Goal: Information Seeking & Learning: Learn about a topic

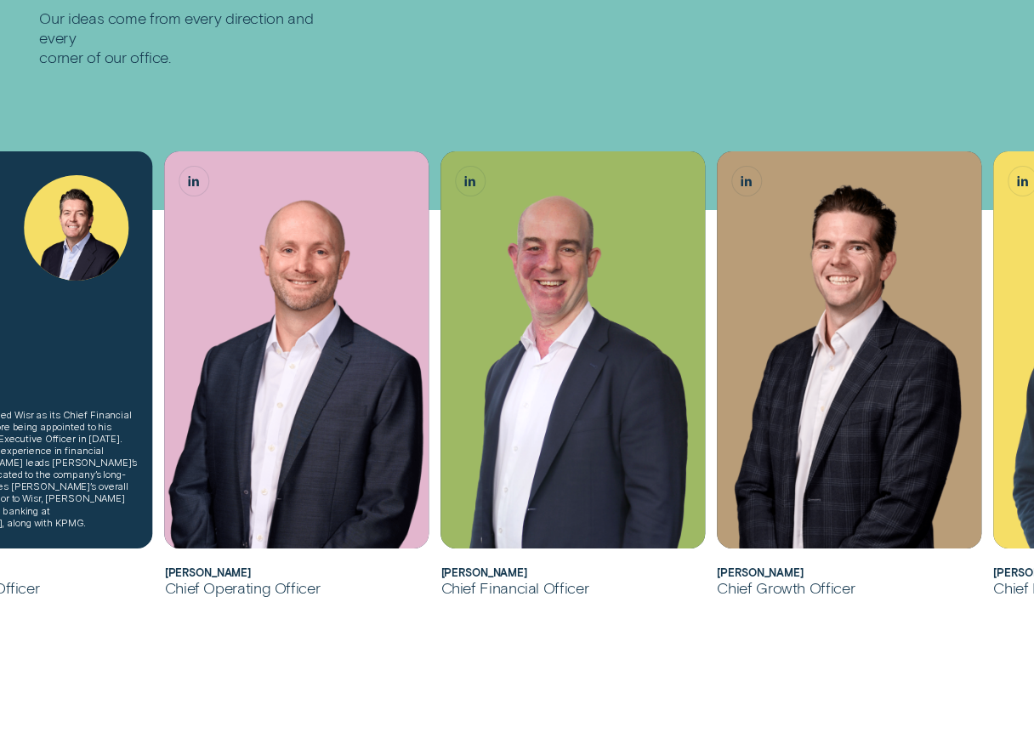
scroll to position [319, 0]
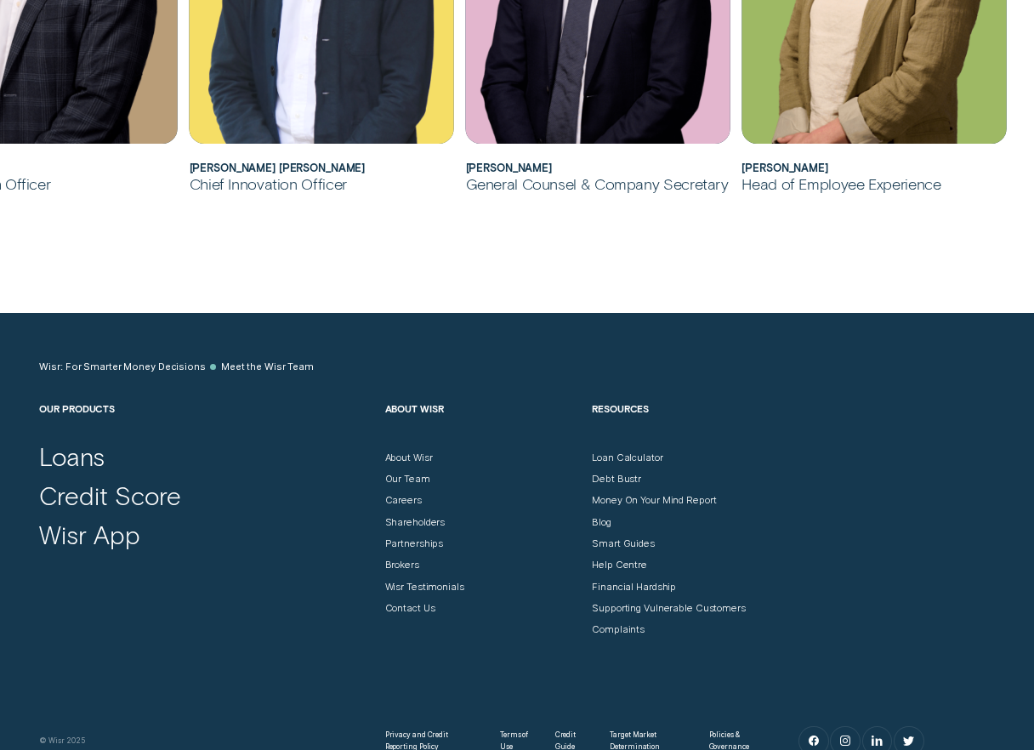
scroll to position [1490, 0]
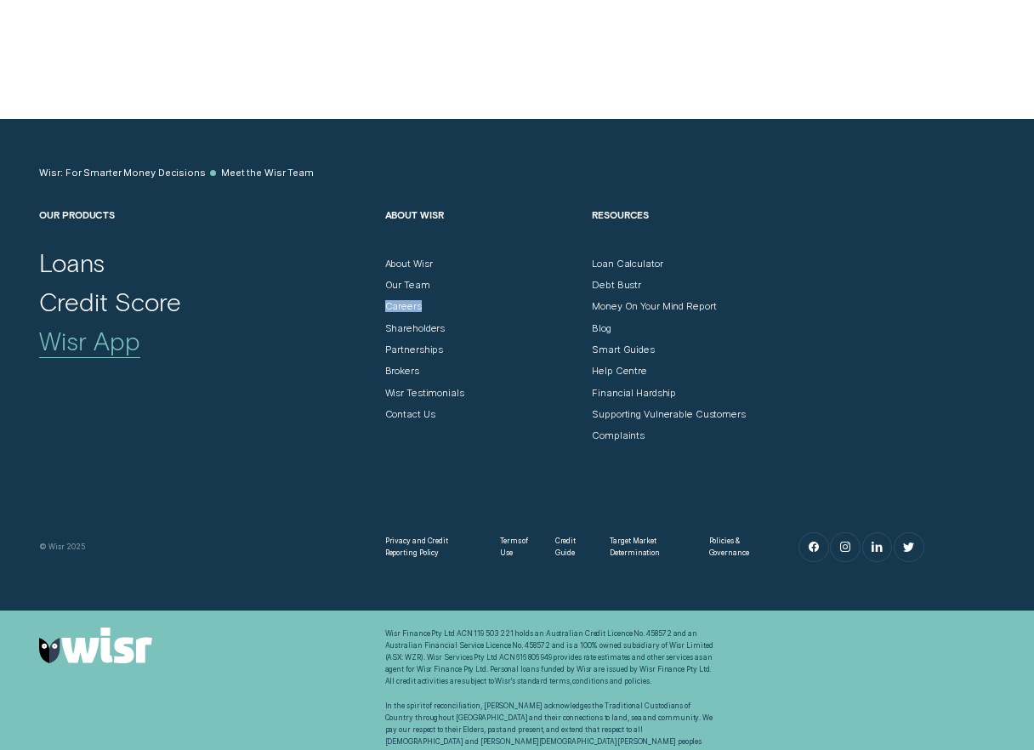
click at [106, 339] on div "Wisr App" at bounding box center [89, 341] width 100 height 31
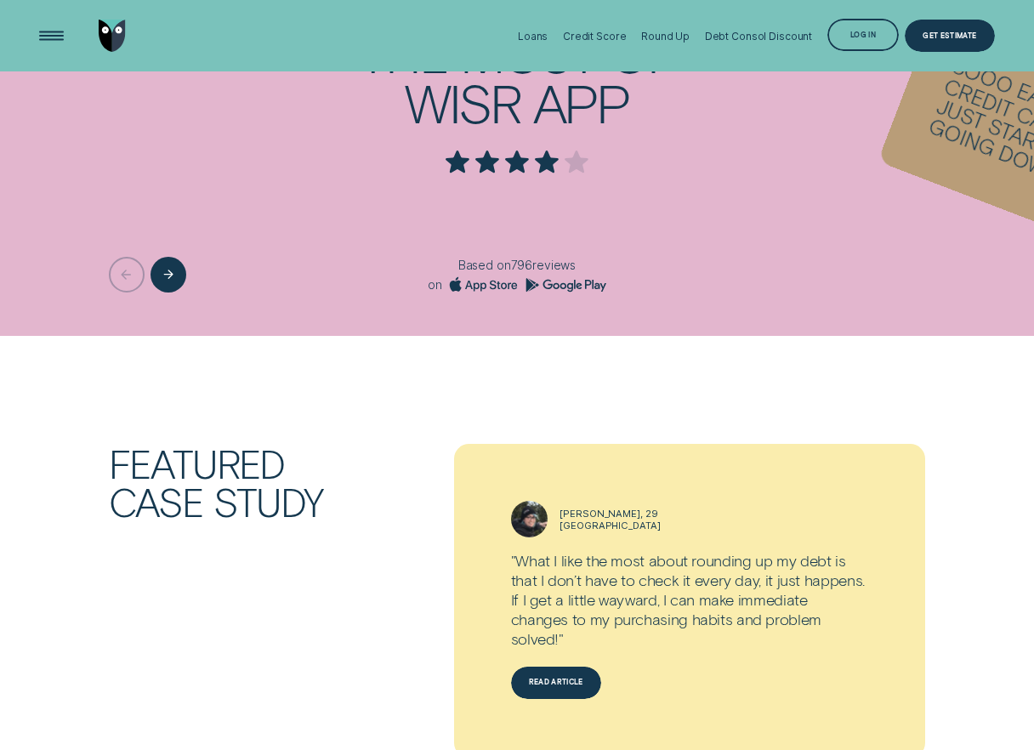
scroll to position [1393, 0]
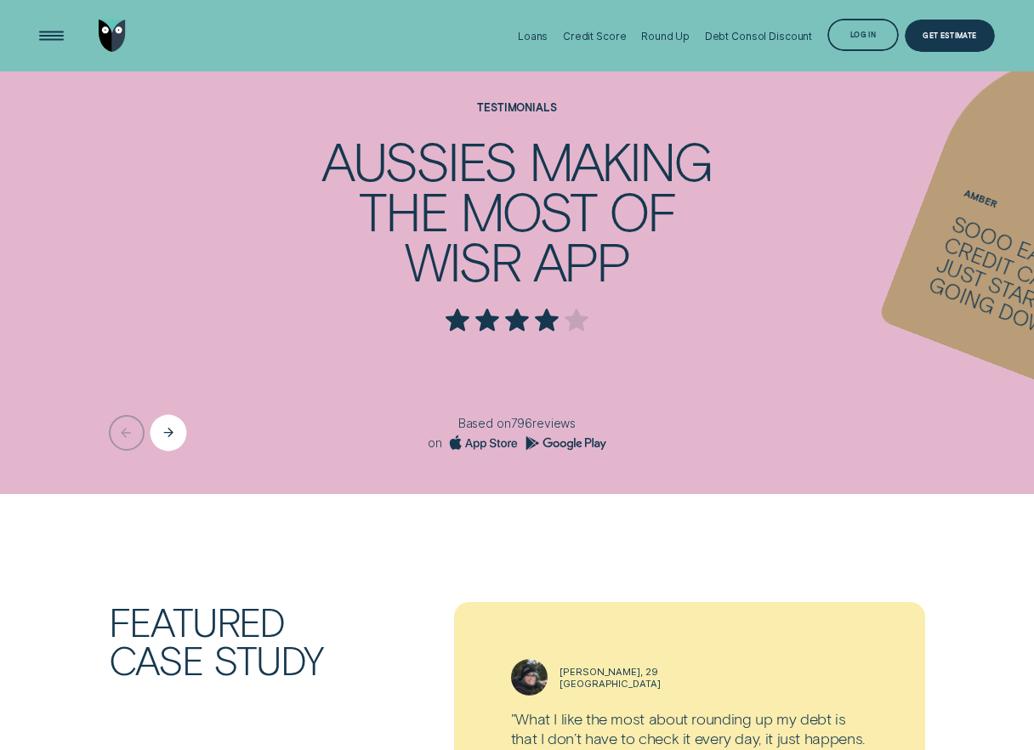
click at [157, 429] on div "Next button" at bounding box center [168, 433] width 37 height 37
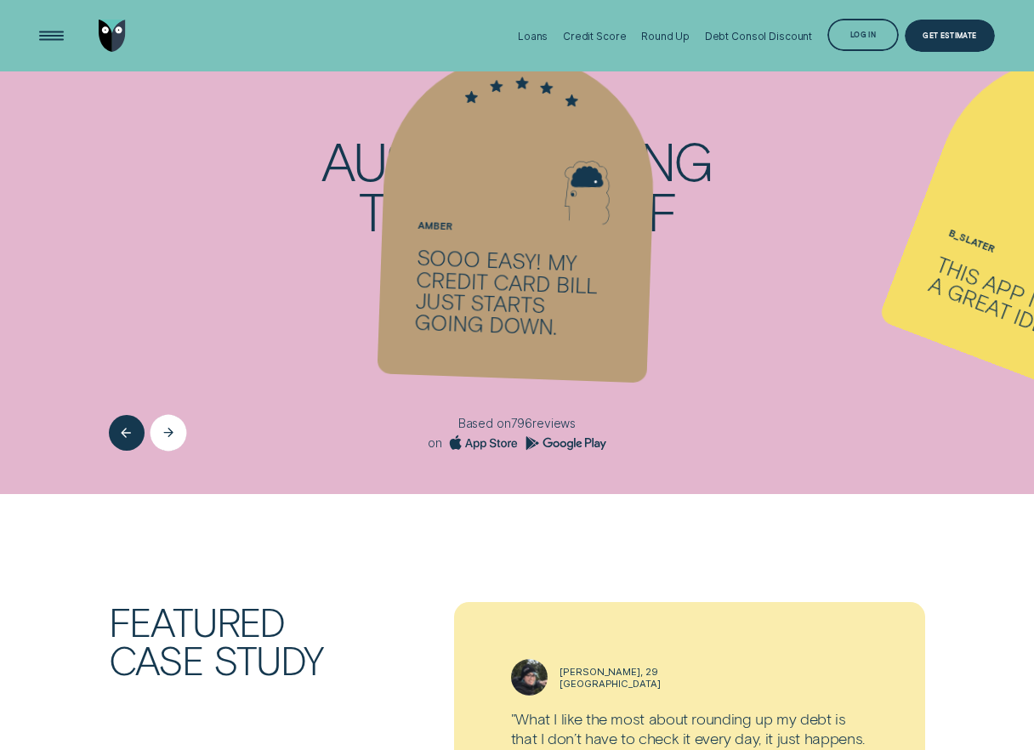
click at [157, 429] on div "Next button" at bounding box center [168, 433] width 37 height 37
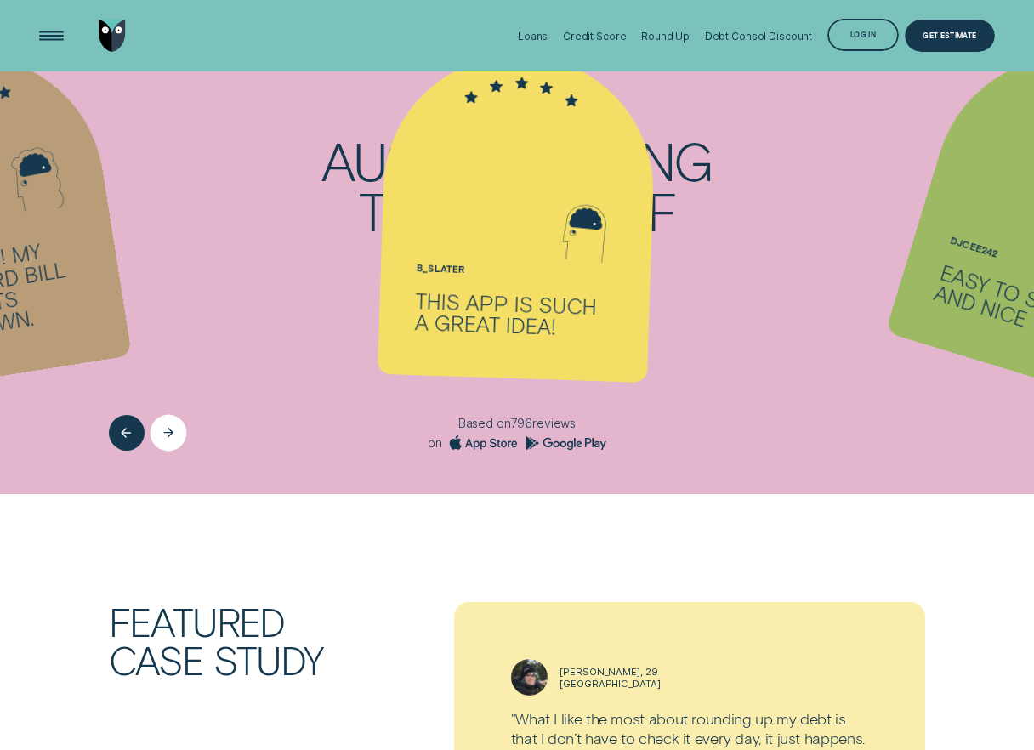
click at [157, 429] on div "Next button" at bounding box center [168, 433] width 37 height 37
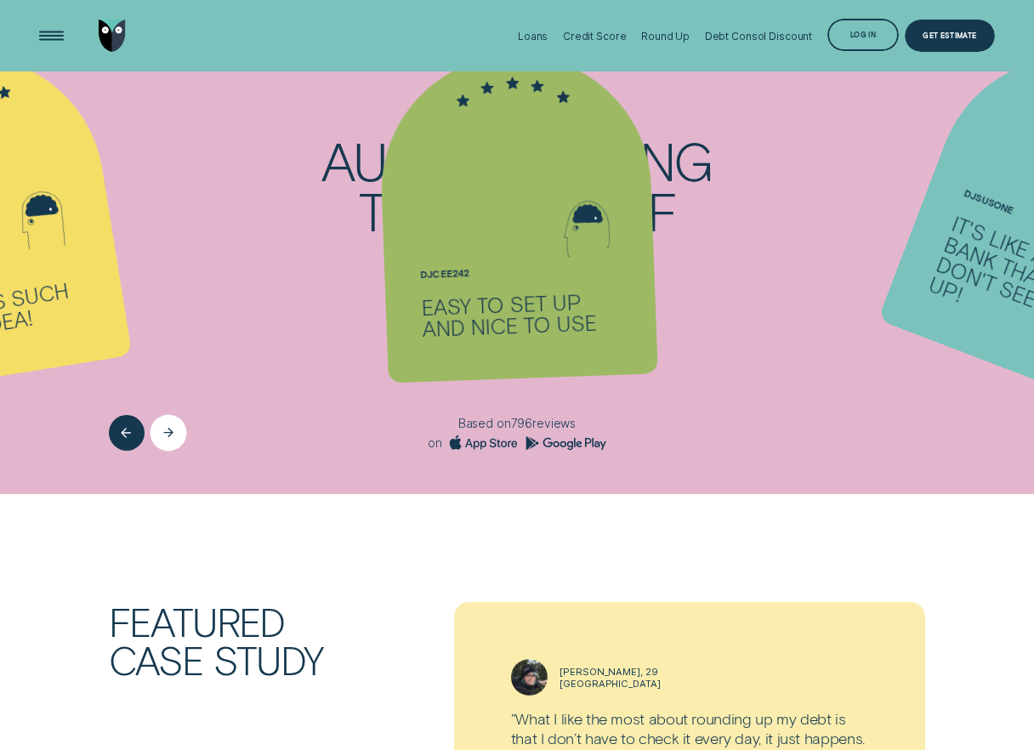
click at [157, 429] on div "Next button" at bounding box center [168, 433] width 37 height 37
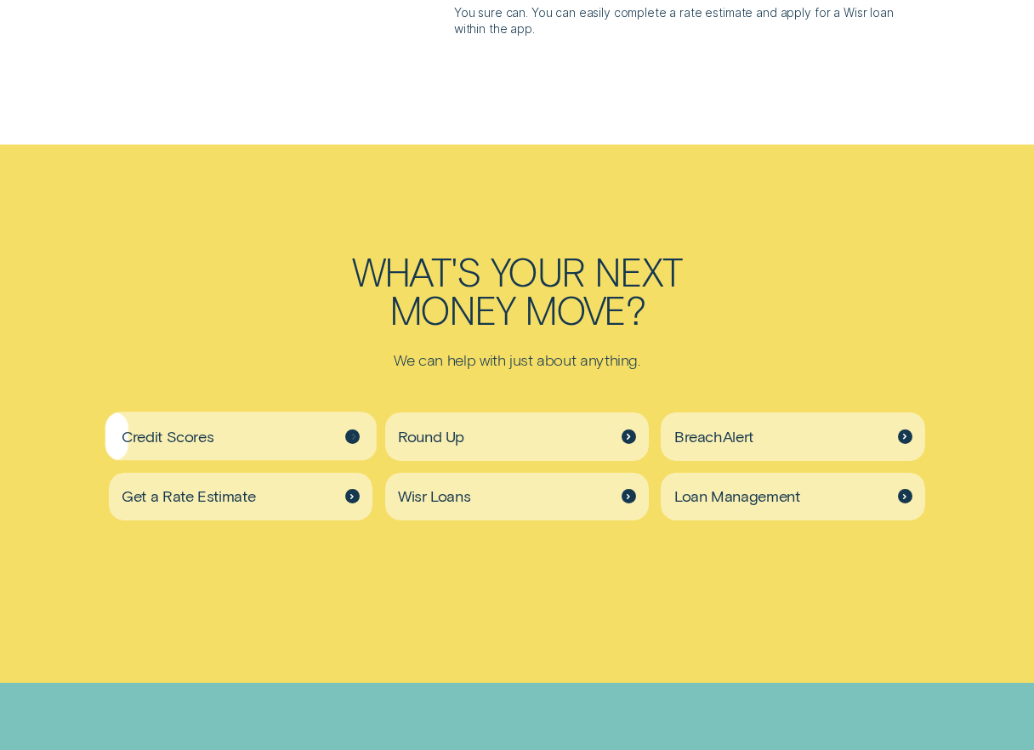
scroll to position [3649, 0]
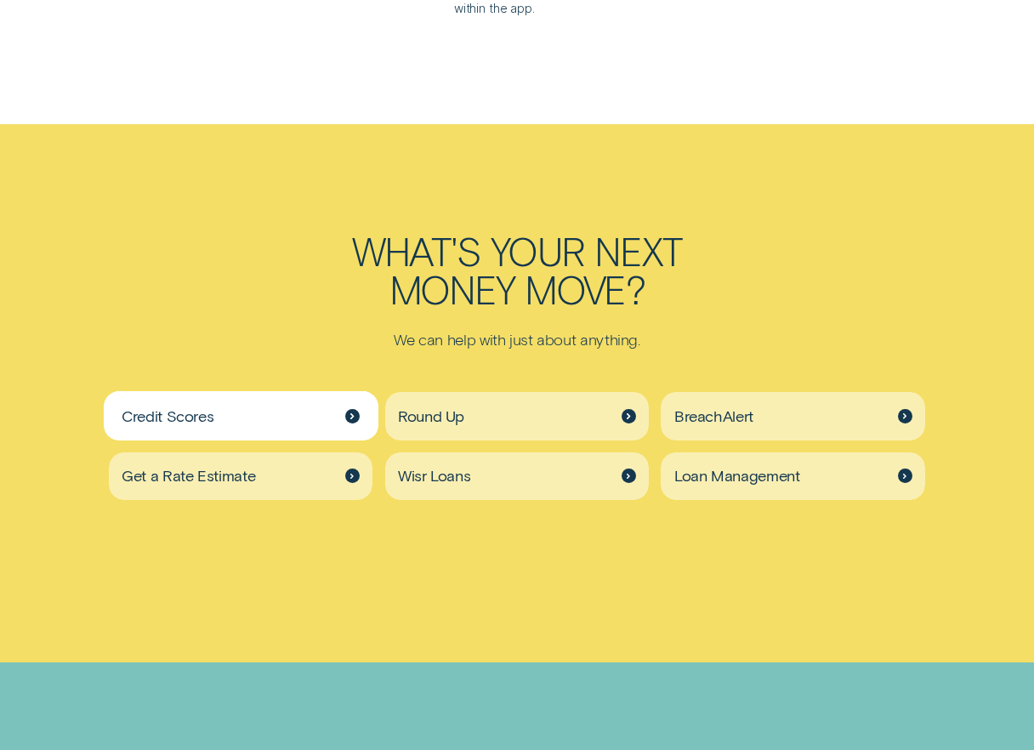
click at [266, 395] on div "Credit Scores" at bounding box center [241, 416] width 265 height 48
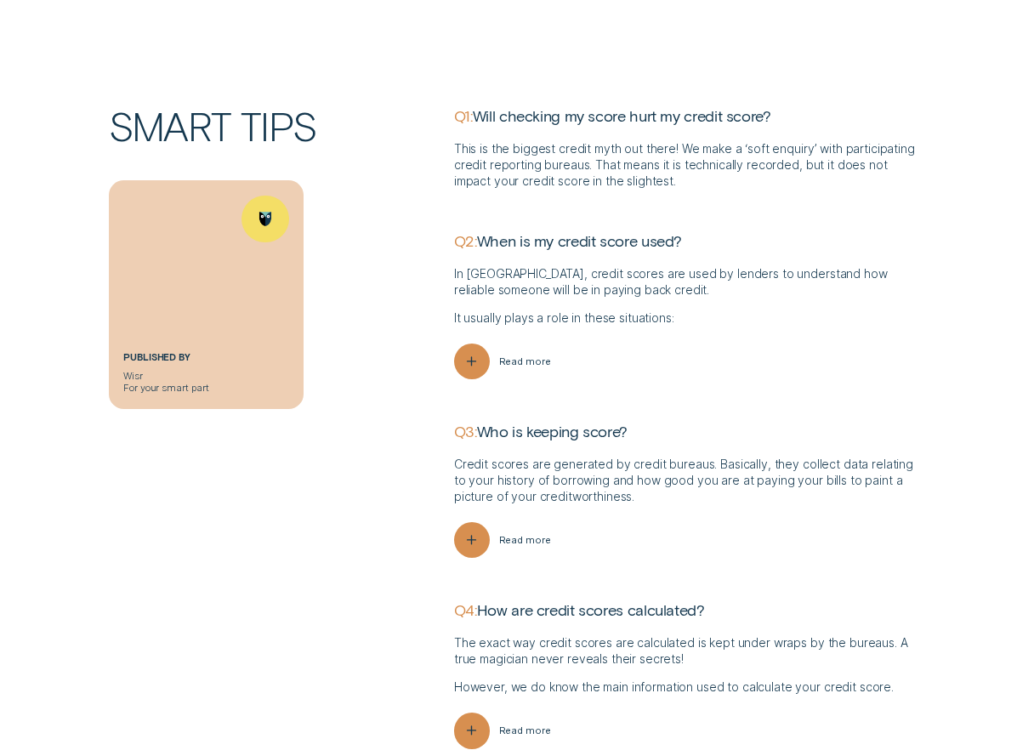
scroll to position [4038, 0]
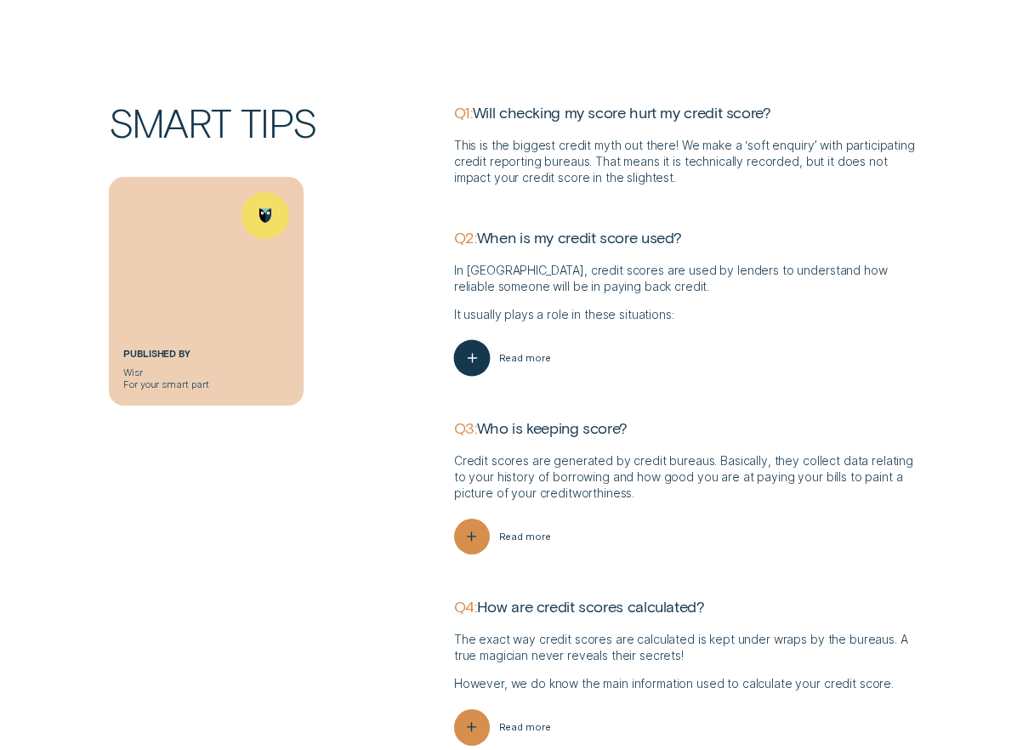
click at [485, 353] on div "button" at bounding box center [471, 358] width 37 height 37
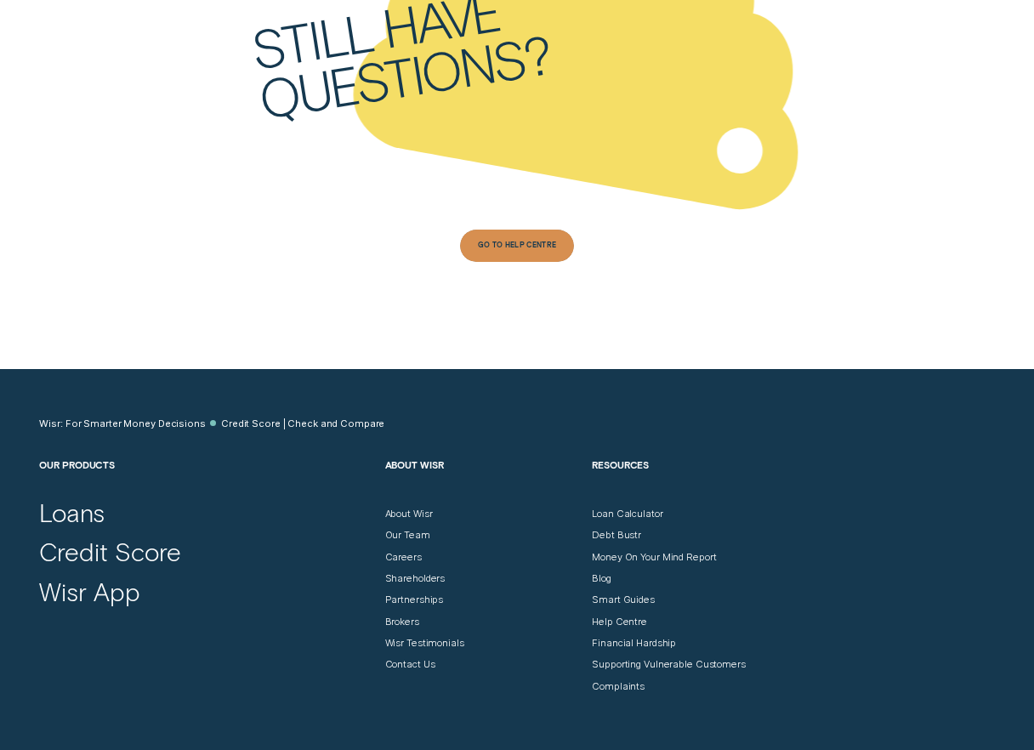
scroll to position [5878, 0]
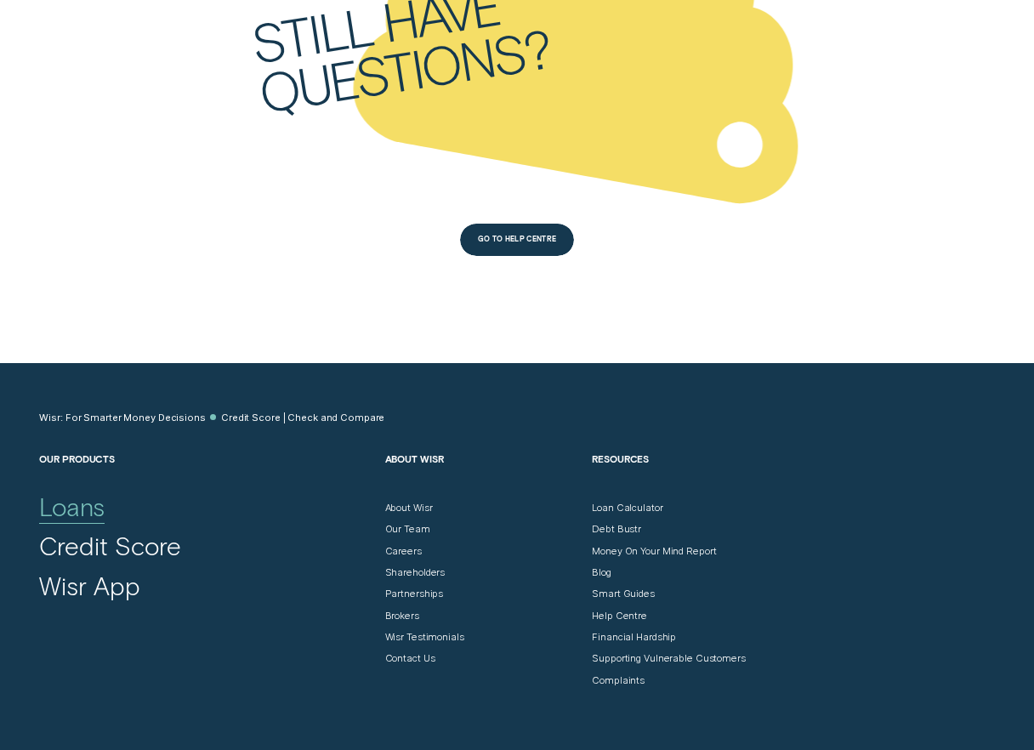
click at [83, 502] on div "Loans" at bounding box center [72, 507] width 66 height 31
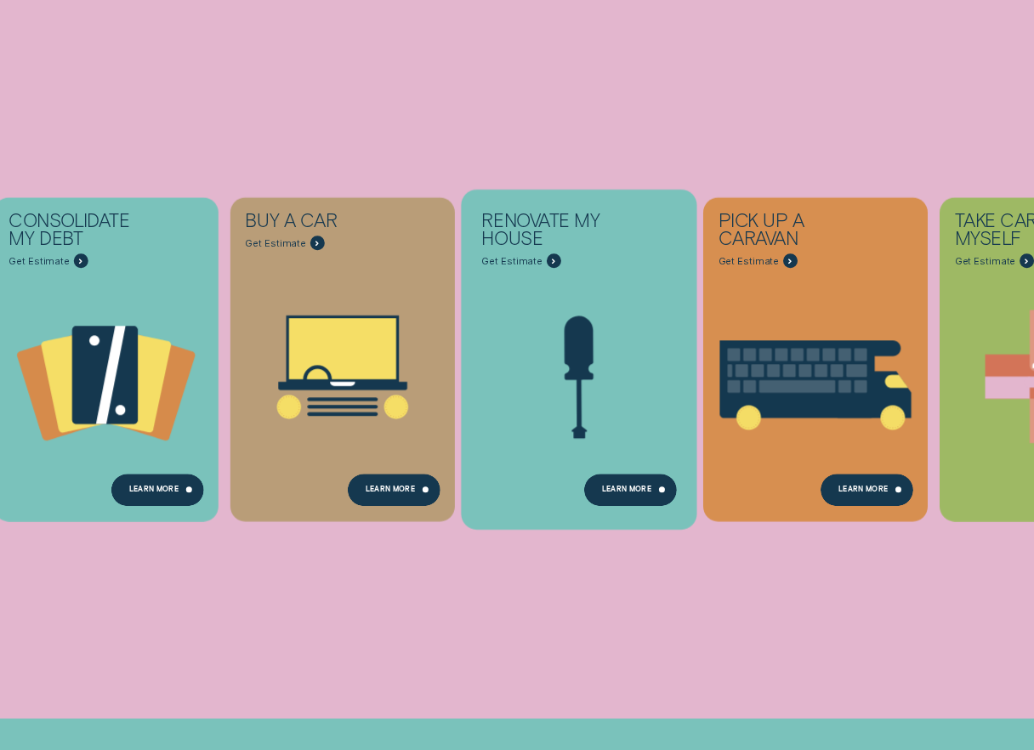
scroll to position [324, 0]
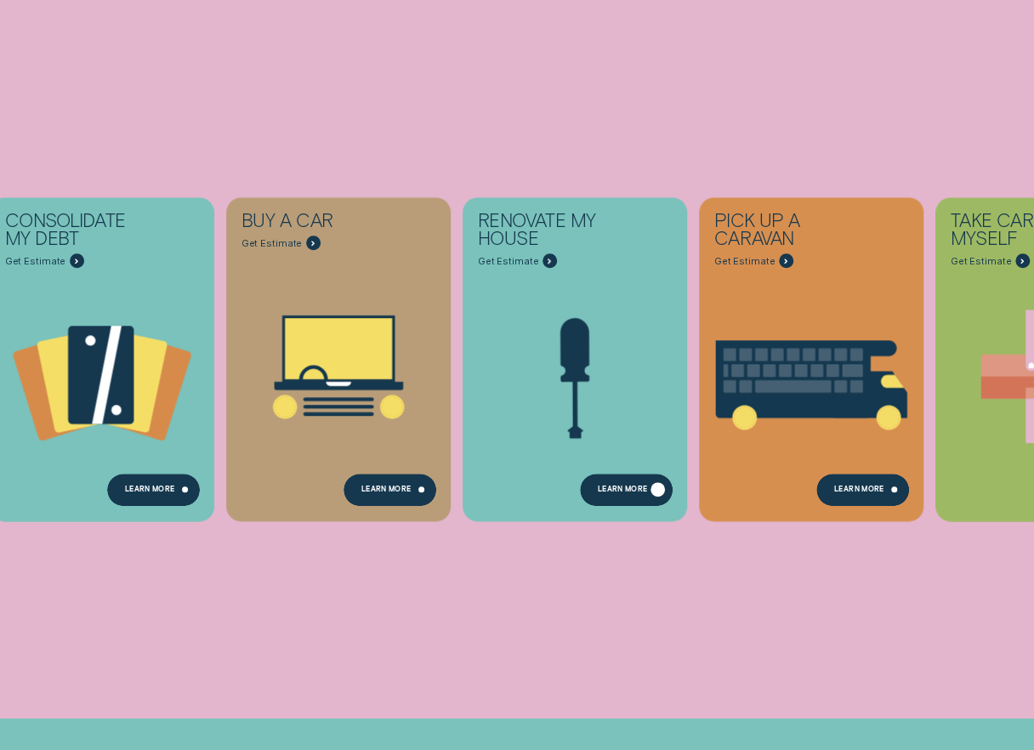
click at [620, 485] on div "Learn more" at bounding box center [626, 490] width 93 height 32
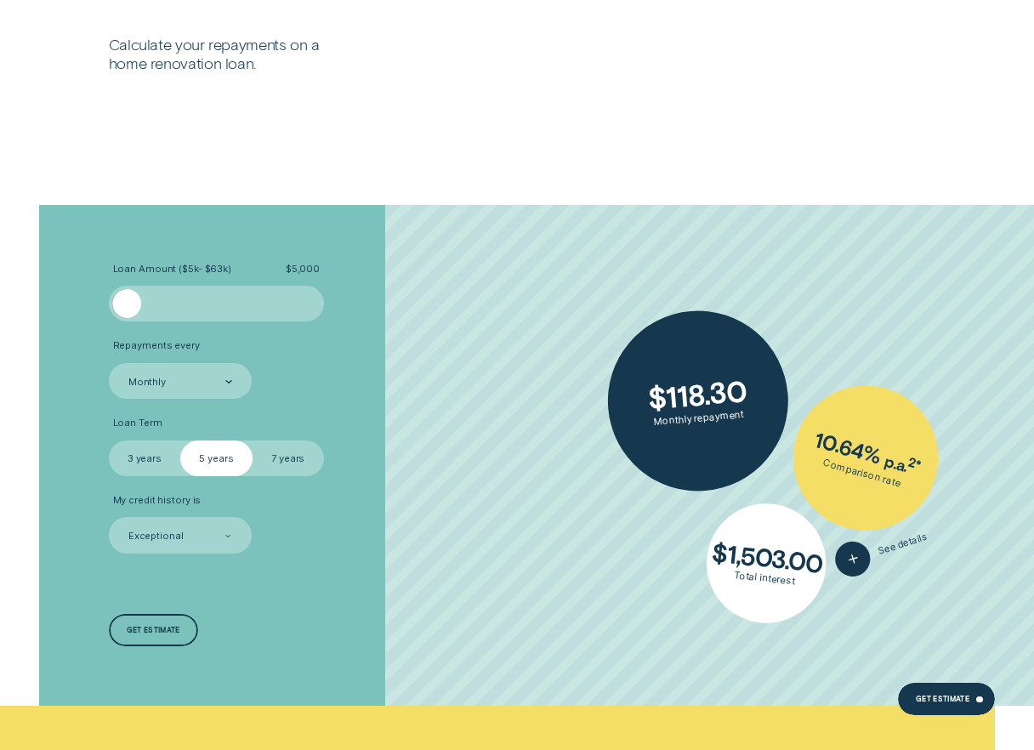
scroll to position [1643, 0]
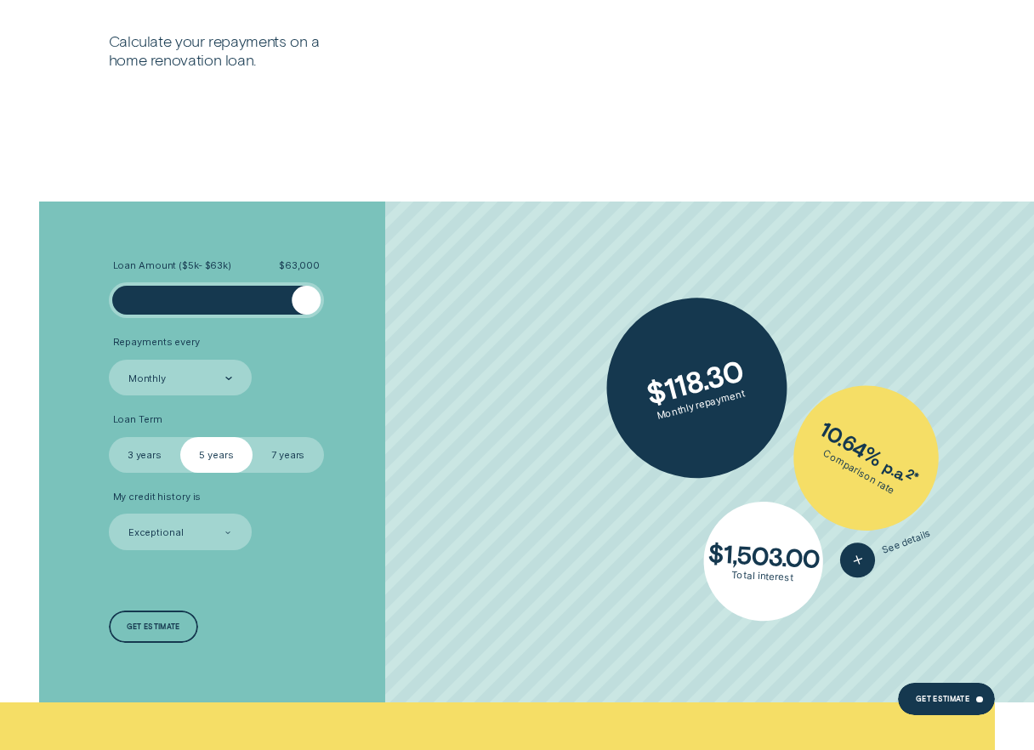
drag, startPoint x: 130, startPoint y: 295, endPoint x: 323, endPoint y: 299, distance: 193.1
click at [324, 299] on li "Loan Amount ( $5k - $63k ) $ 63,000" at bounding box center [275, 289] width 333 height 60
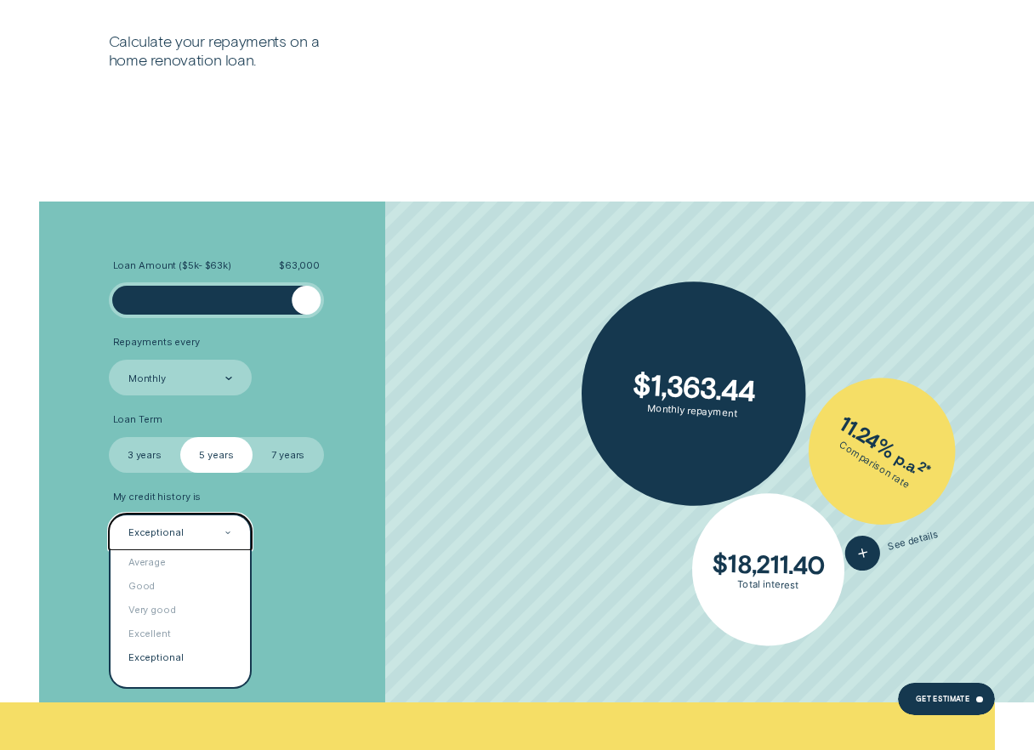
click at [196, 531] on div "Exceptional" at bounding box center [179, 533] width 105 height 14
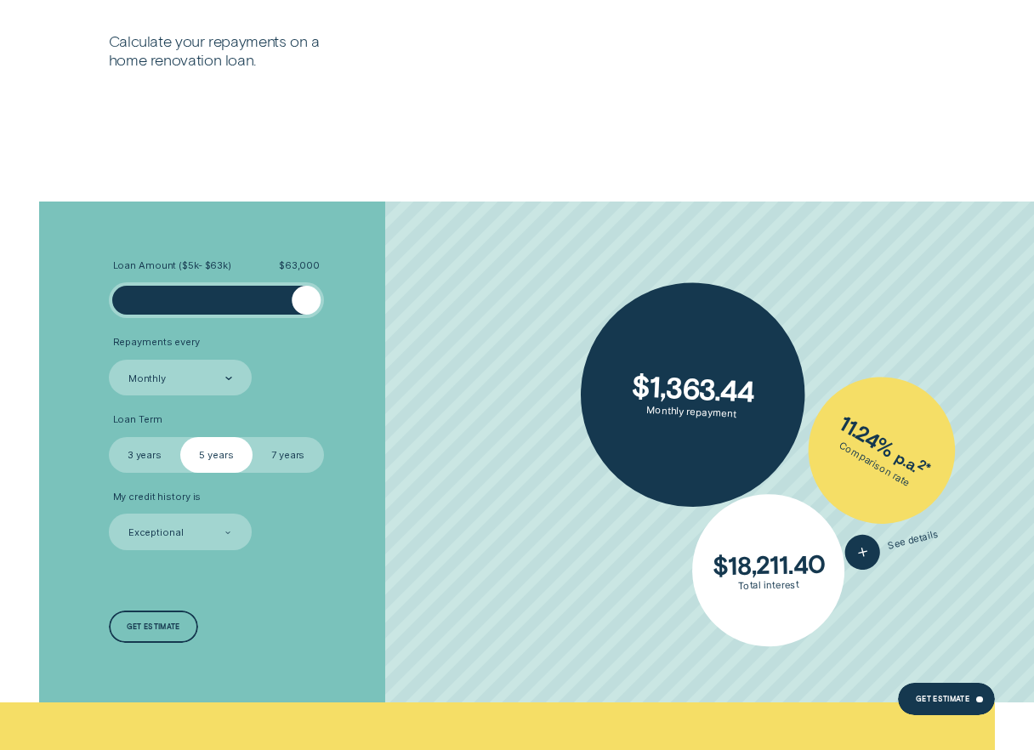
click at [345, 493] on li "My credit history is Exceptional" at bounding box center [275, 521] width 333 height 60
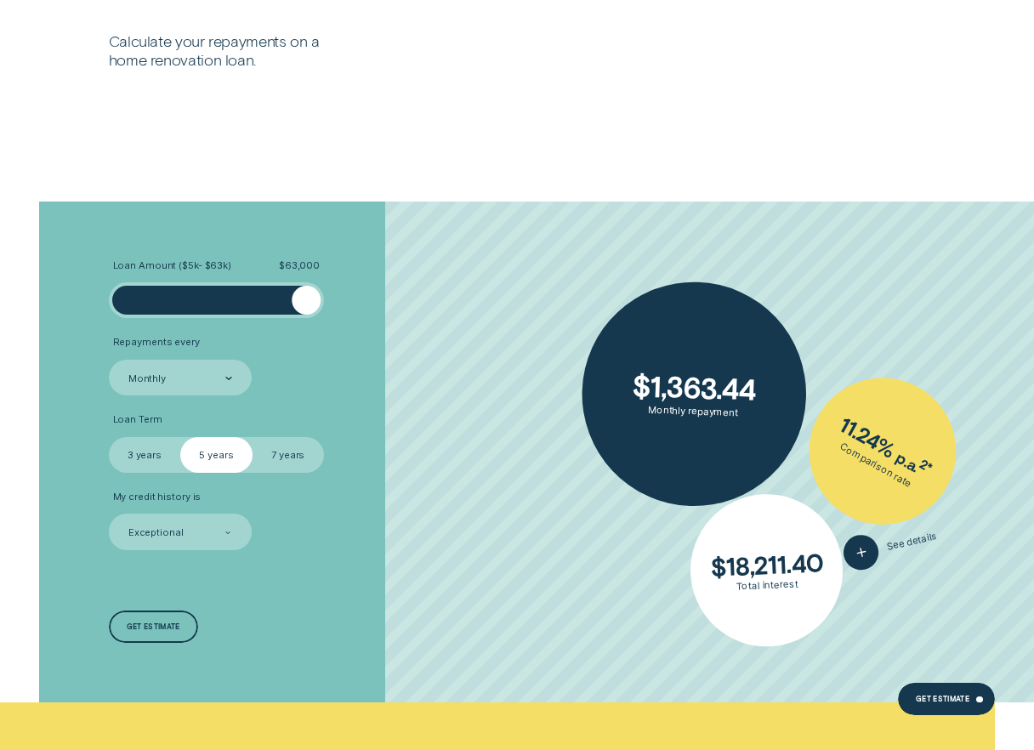
click at [161, 459] on label "3 years" at bounding box center [144, 455] width 71 height 36
click at [109, 437] on input "3 years" at bounding box center [109, 437] width 0 height 0
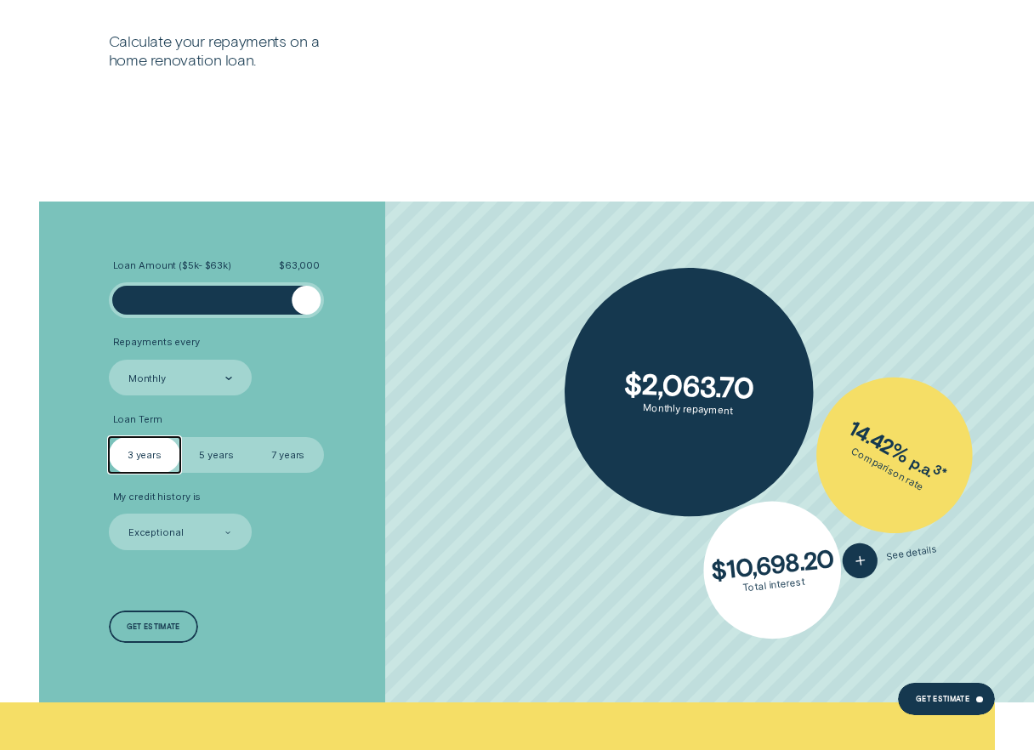
click at [292, 460] on label "7 years" at bounding box center [288, 455] width 71 height 36
click at [253, 437] on input "7 years" at bounding box center [253, 437] width 0 height 0
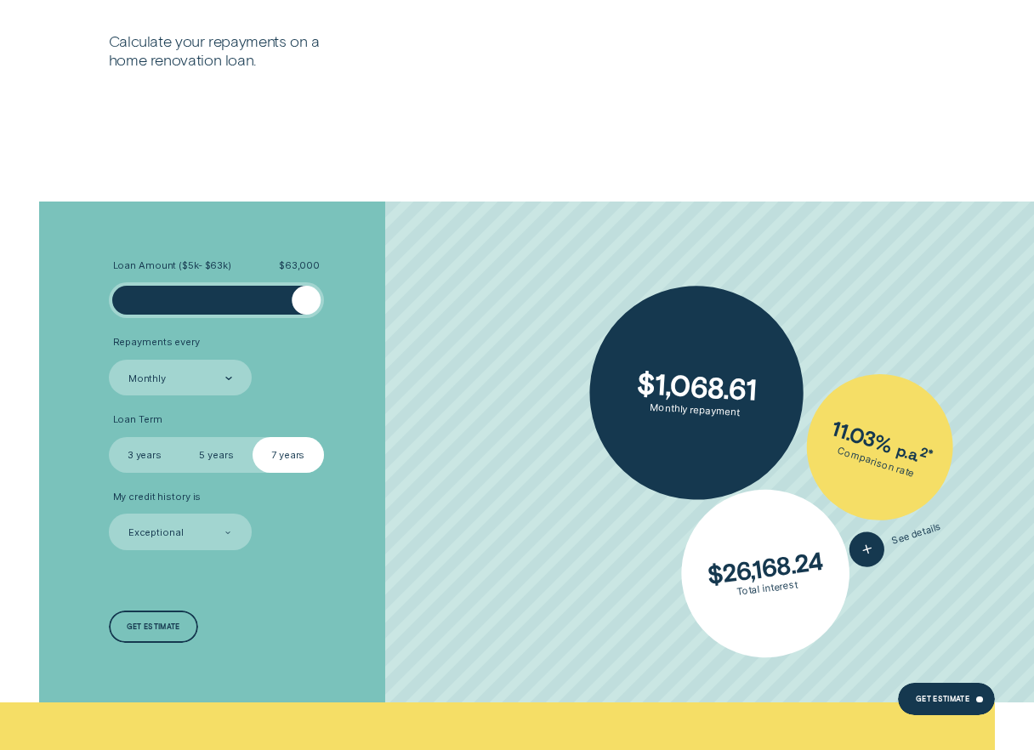
click at [201, 462] on label "5 years" at bounding box center [215, 455] width 71 height 36
click at [180, 437] on input "5 years" at bounding box center [180, 437] width 0 height 0
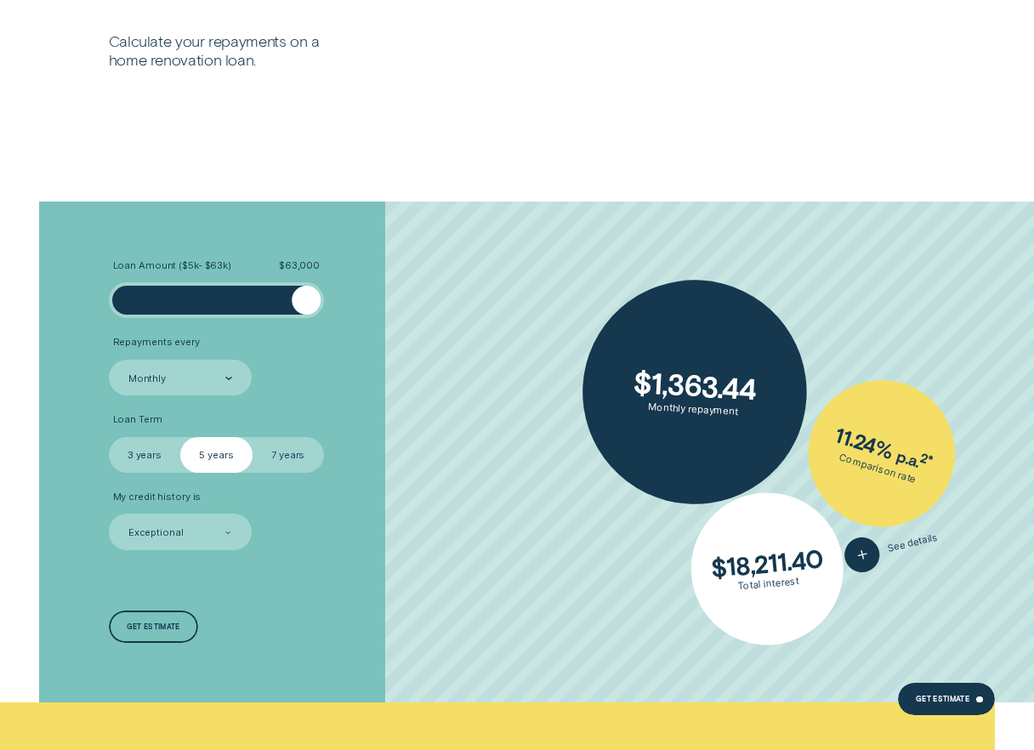
click at [286, 459] on label "7 years" at bounding box center [288, 455] width 71 height 36
click at [253, 437] on input "7 years" at bounding box center [253, 437] width 0 height 0
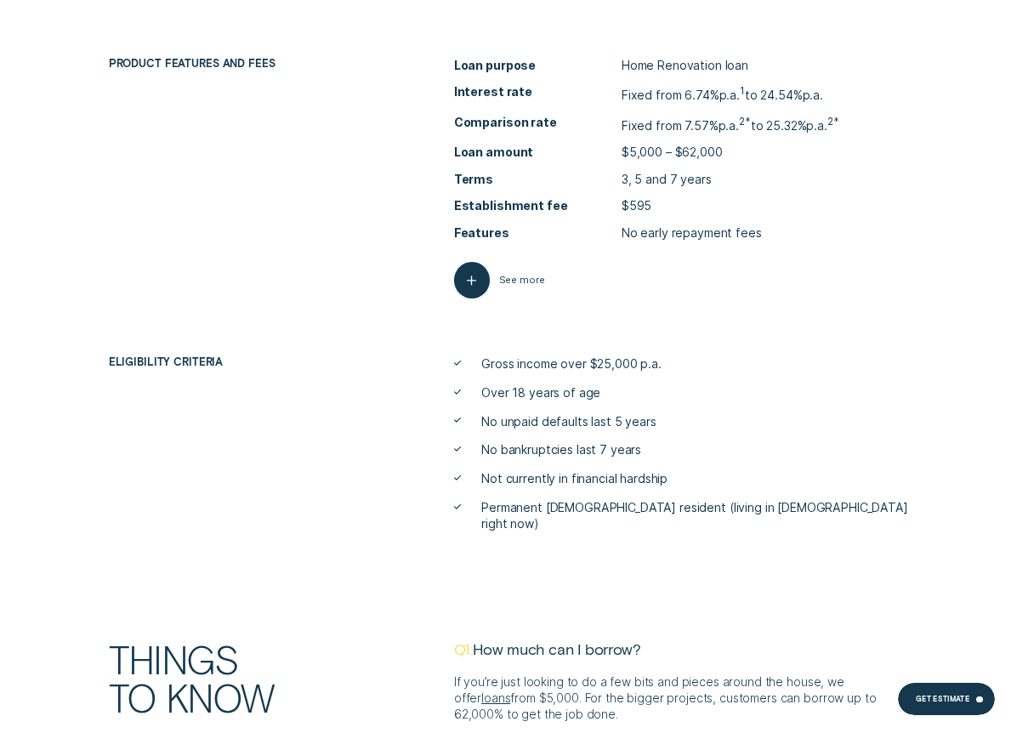
scroll to position [3623, 0]
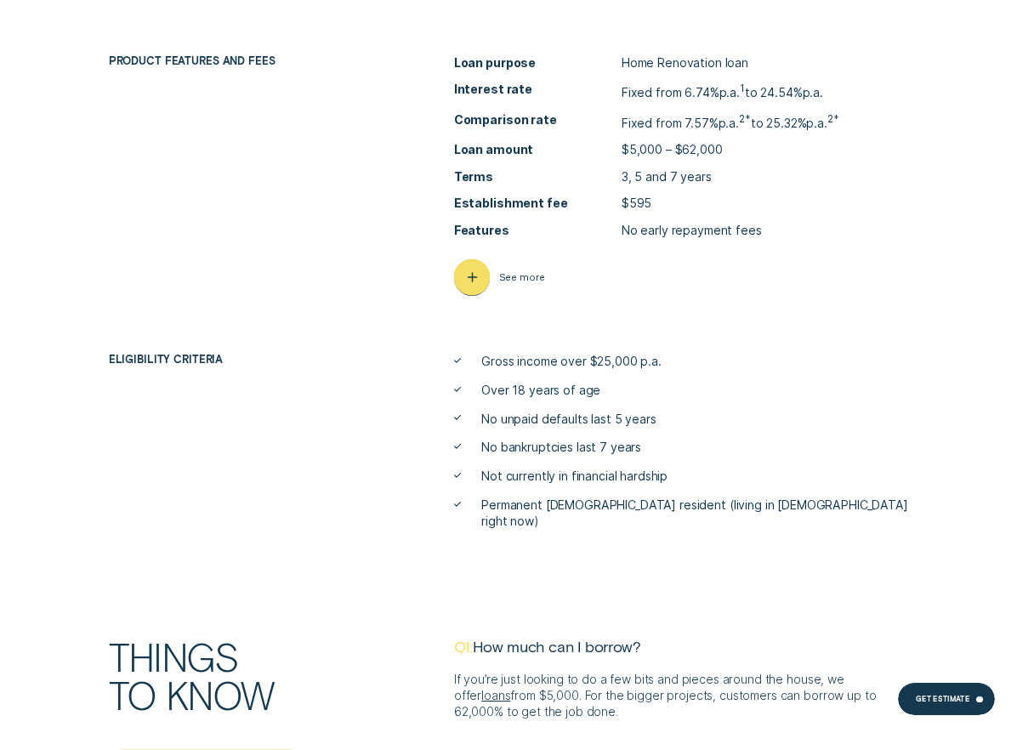
click at [474, 275] on icon "button" at bounding box center [472, 278] width 19 height 26
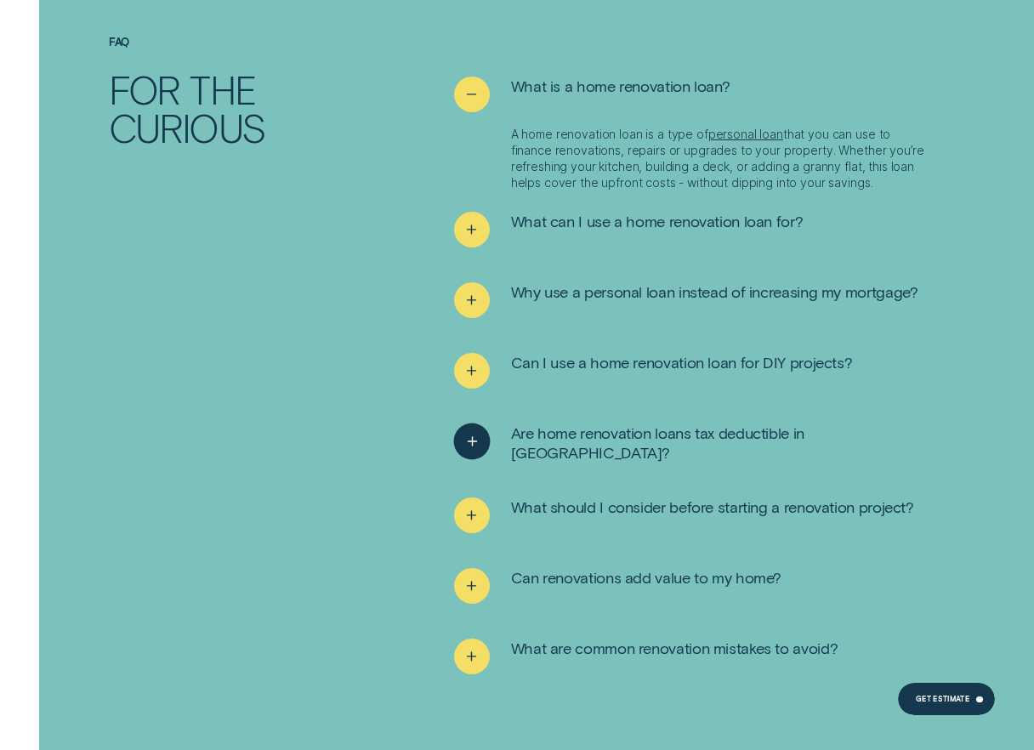
scroll to position [5406, 0]
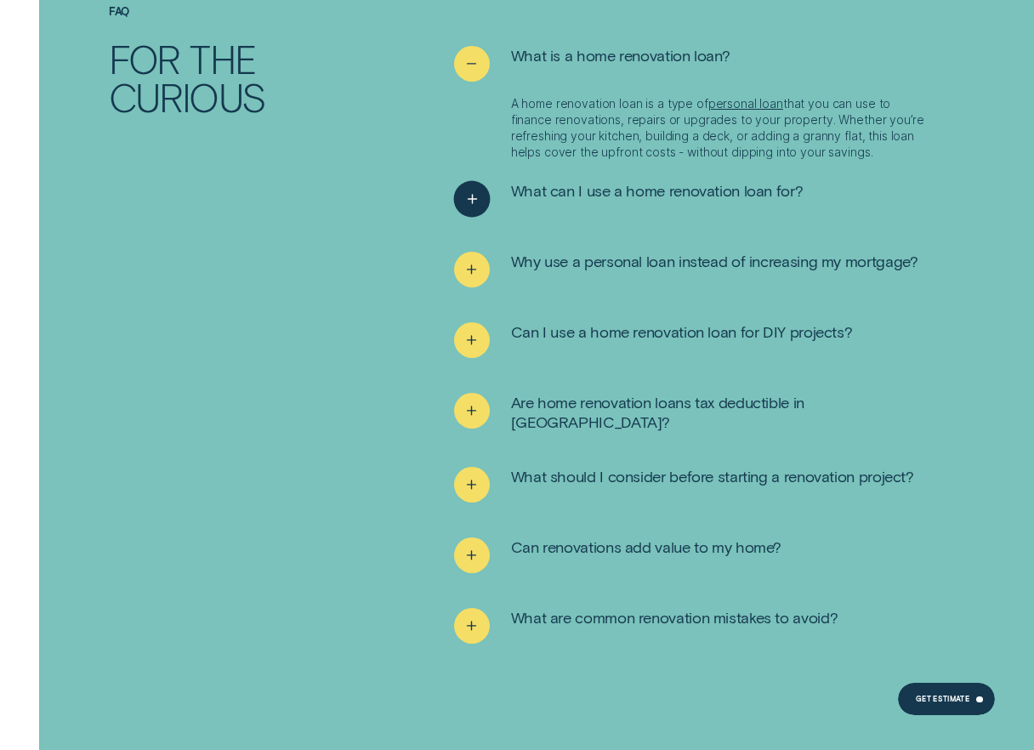
click at [483, 181] on div "See more" at bounding box center [471, 199] width 37 height 37
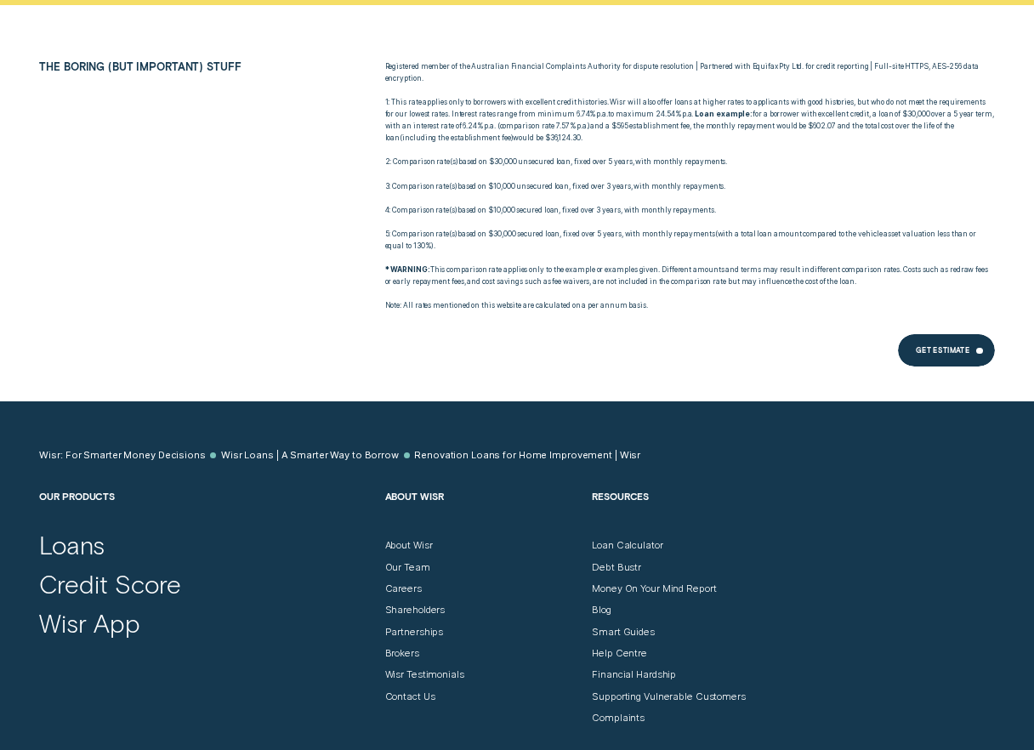
scroll to position [7688, 0]
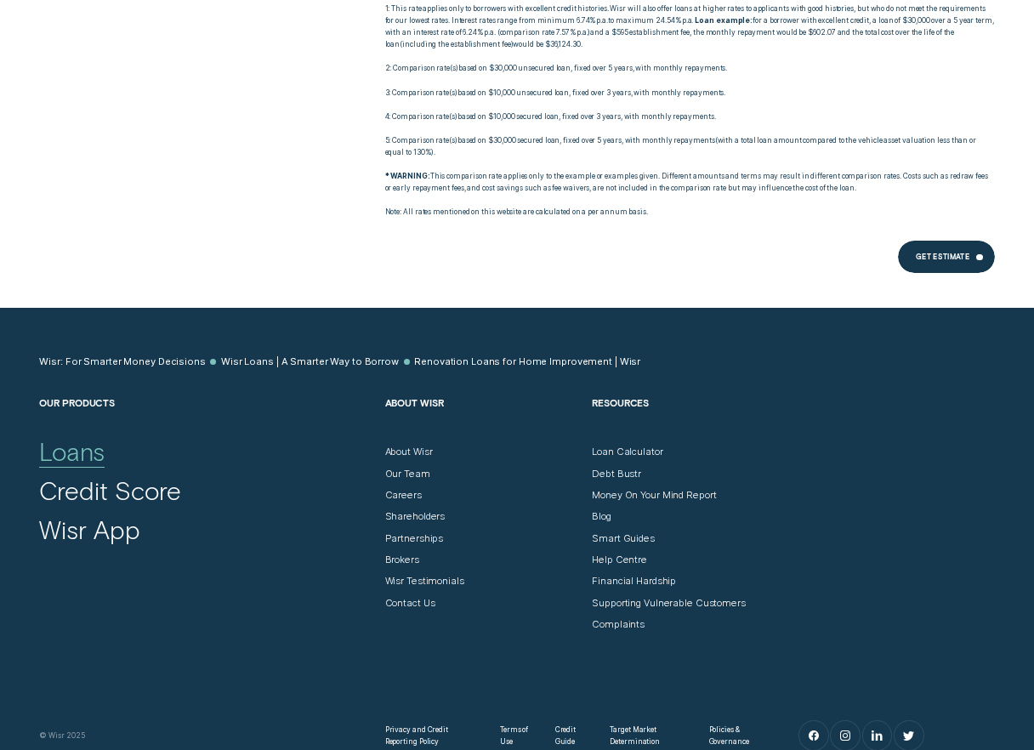
click at [83, 436] on div "Loans" at bounding box center [72, 451] width 66 height 31
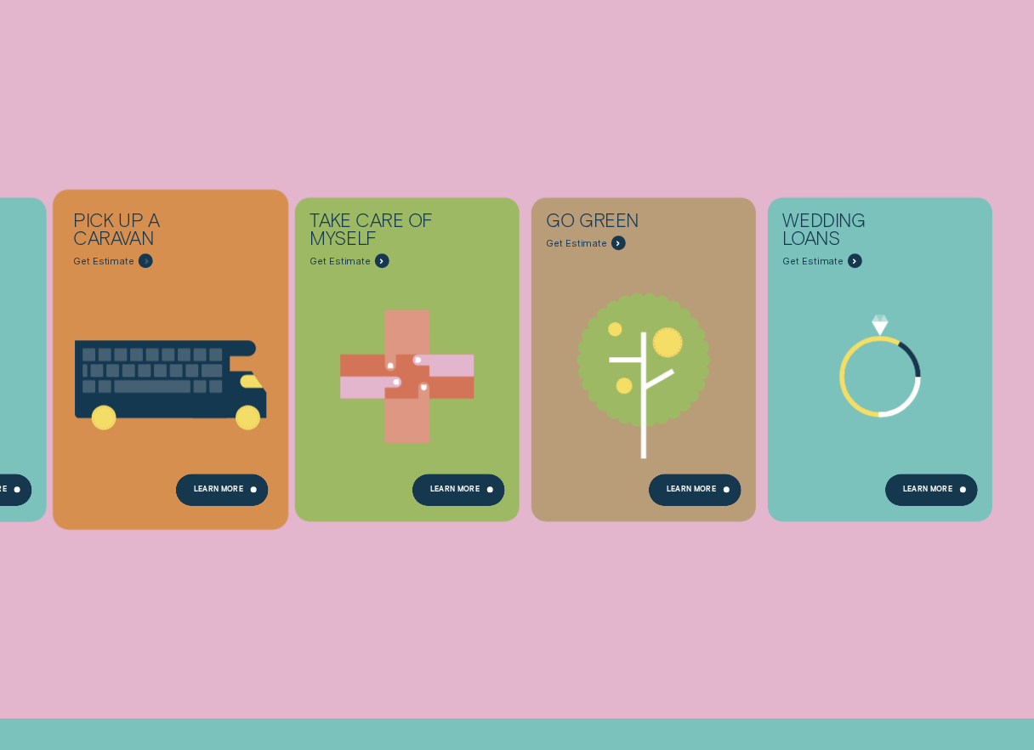
scroll to position [745, 0]
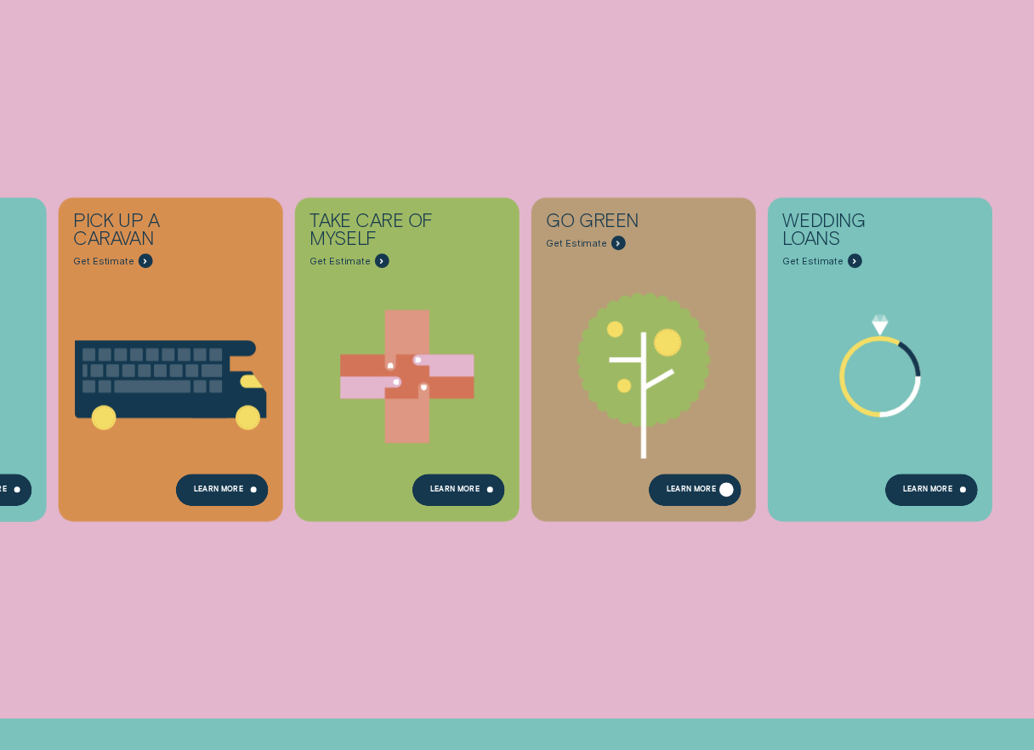
click at [705, 475] on div "Learn more" at bounding box center [695, 490] width 93 height 32
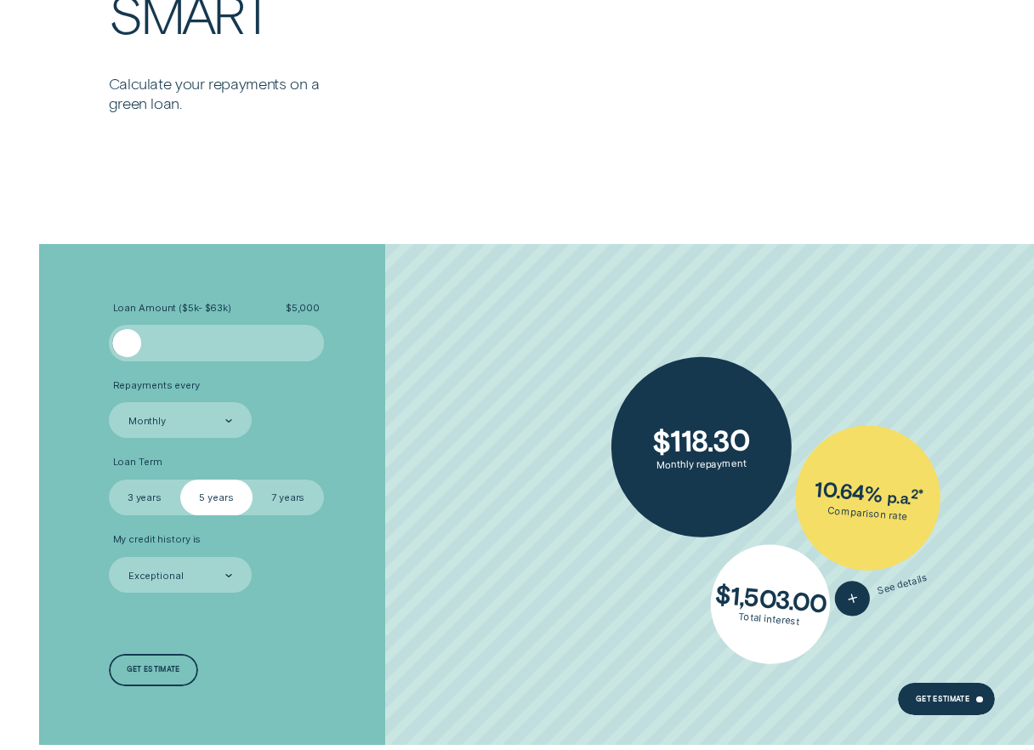
scroll to position [2924, 0]
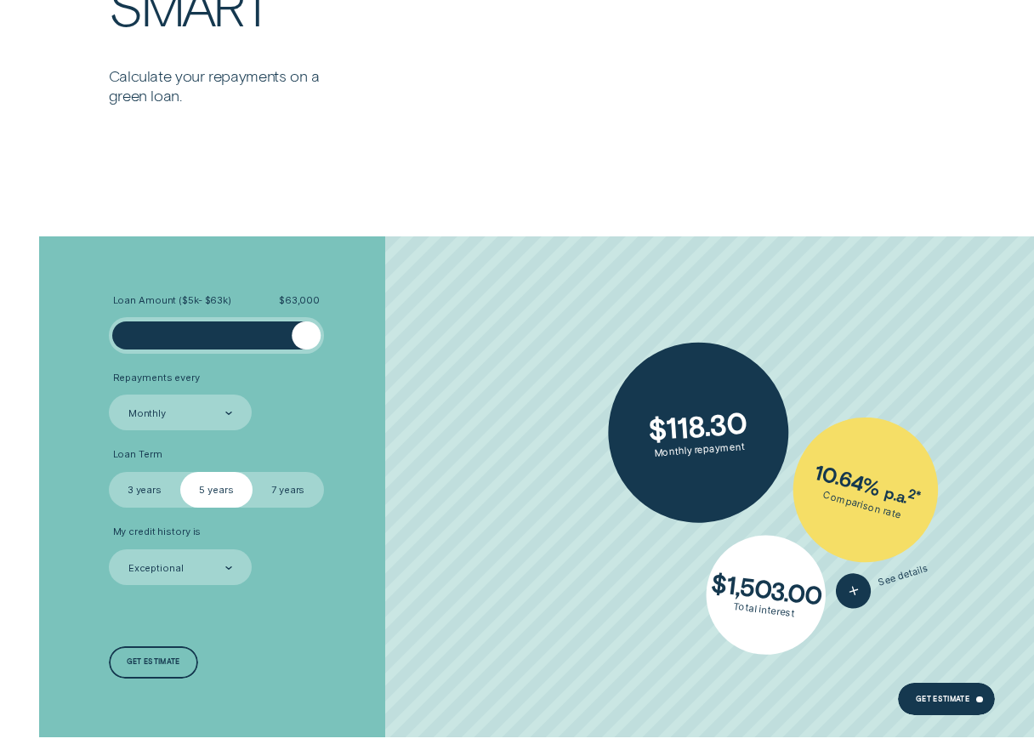
drag, startPoint x: 136, startPoint y: 339, endPoint x: 339, endPoint y: 331, distance: 203.5
click at [340, 332] on li "Loan Amount ( $5k - $63k ) $ 63,000" at bounding box center [275, 324] width 333 height 60
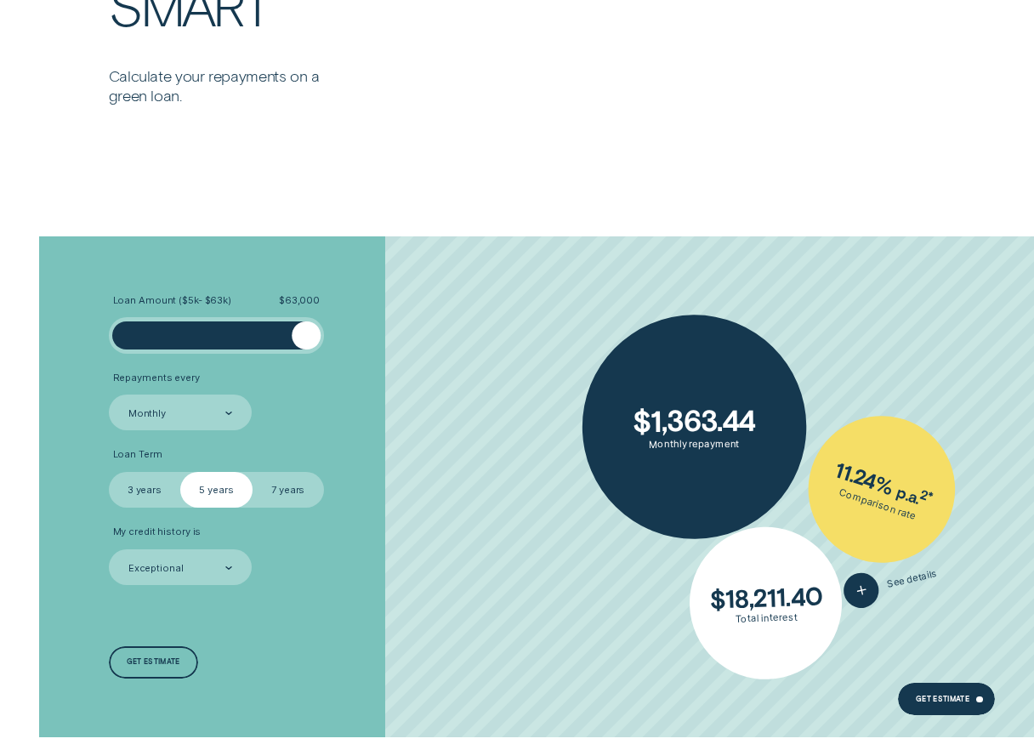
click at [282, 483] on label "7 years" at bounding box center [288, 490] width 71 height 36
click at [253, 472] on input "7 years" at bounding box center [253, 472] width 0 height 0
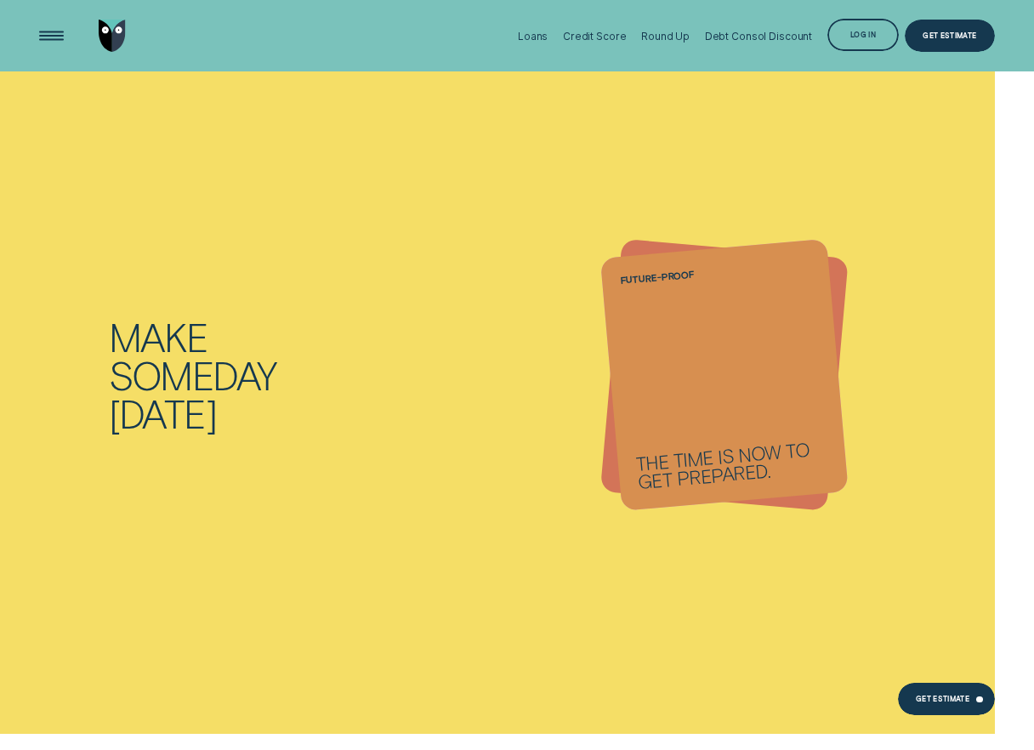
scroll to position [1552, 0]
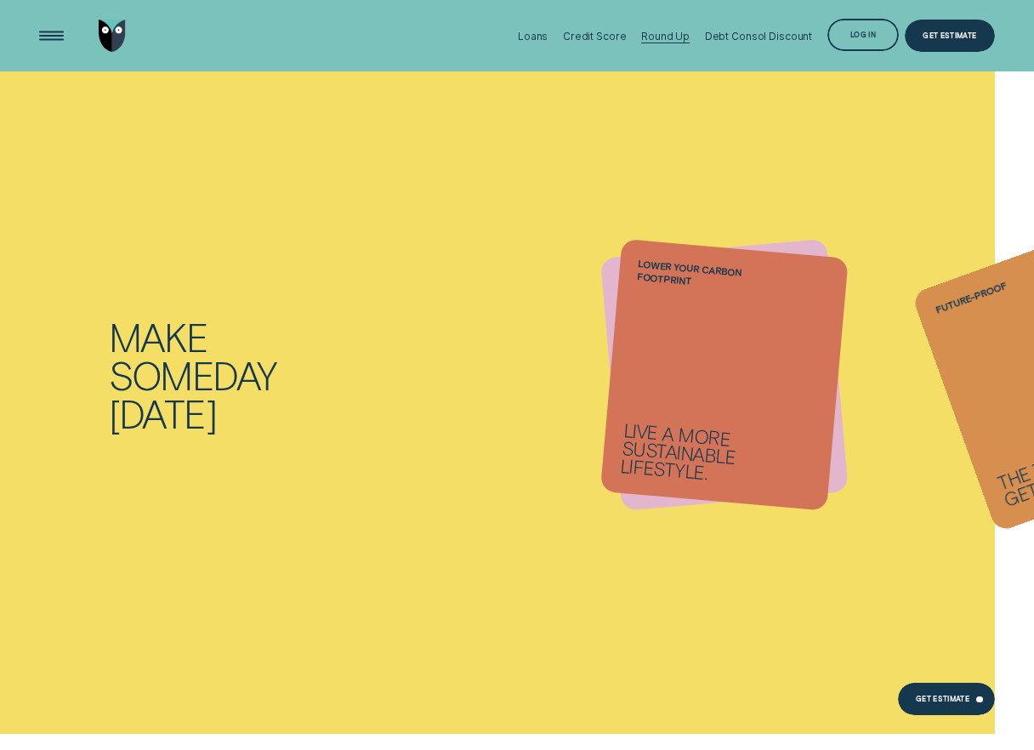
click at [658, 38] on div "Round Up" at bounding box center [665, 36] width 48 height 13
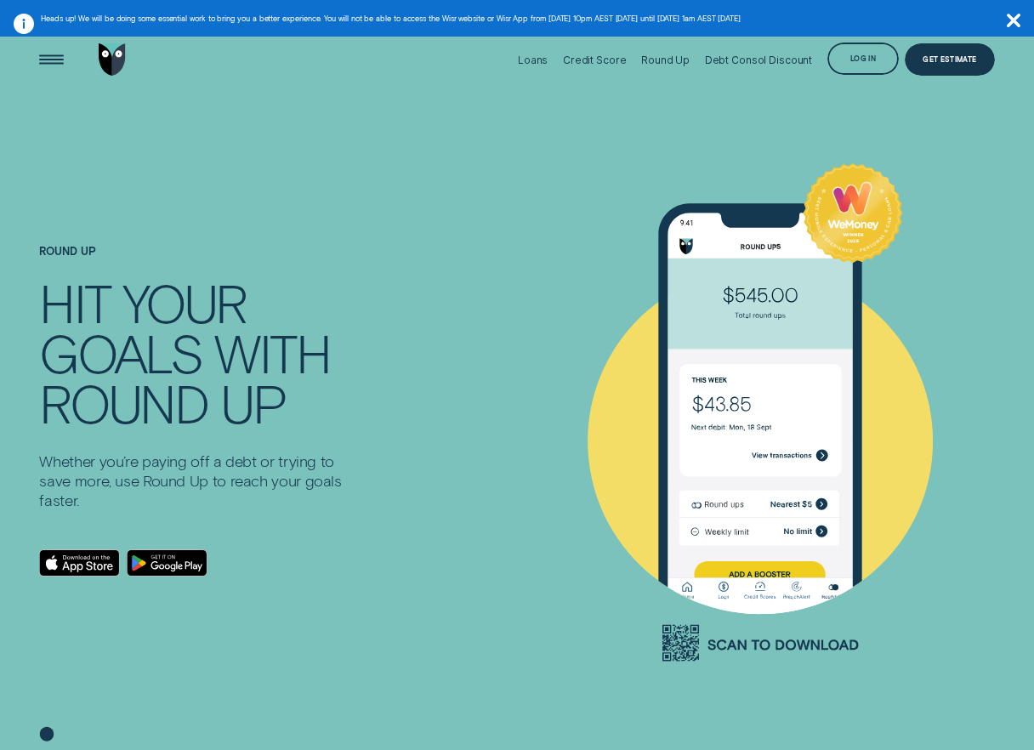
click at [117, 63] on img "Go to home page" at bounding box center [112, 59] width 27 height 32
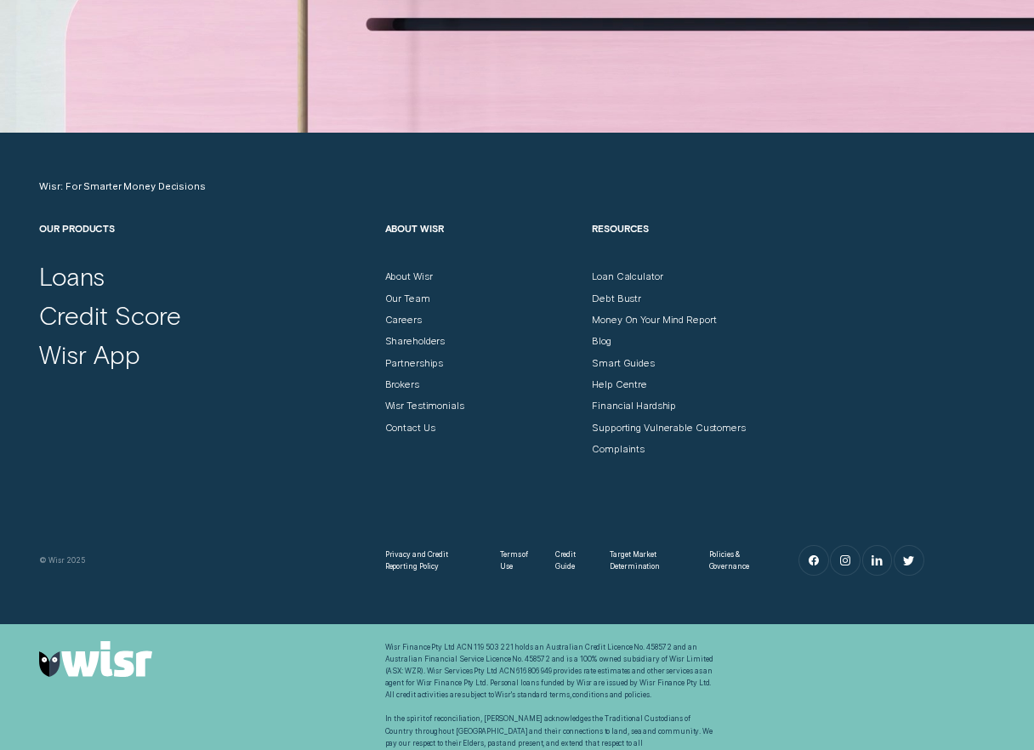
scroll to position [4805, 0]
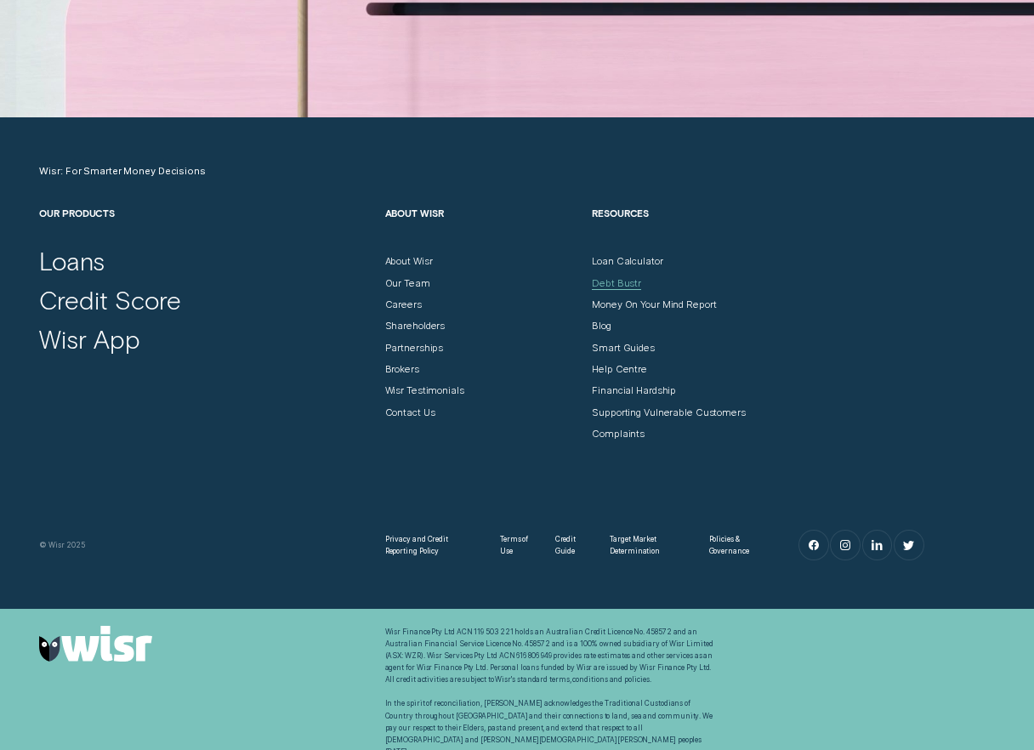
click at [604, 288] on div "Debt Bustr" at bounding box center [616, 283] width 49 height 12
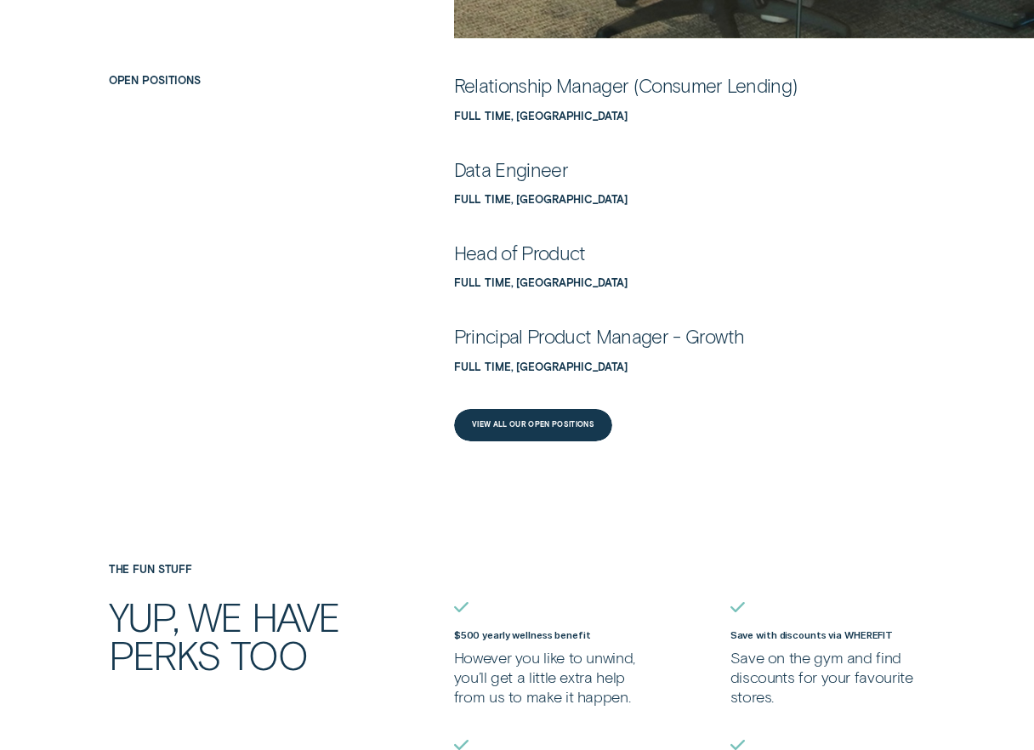
scroll to position [801, 0]
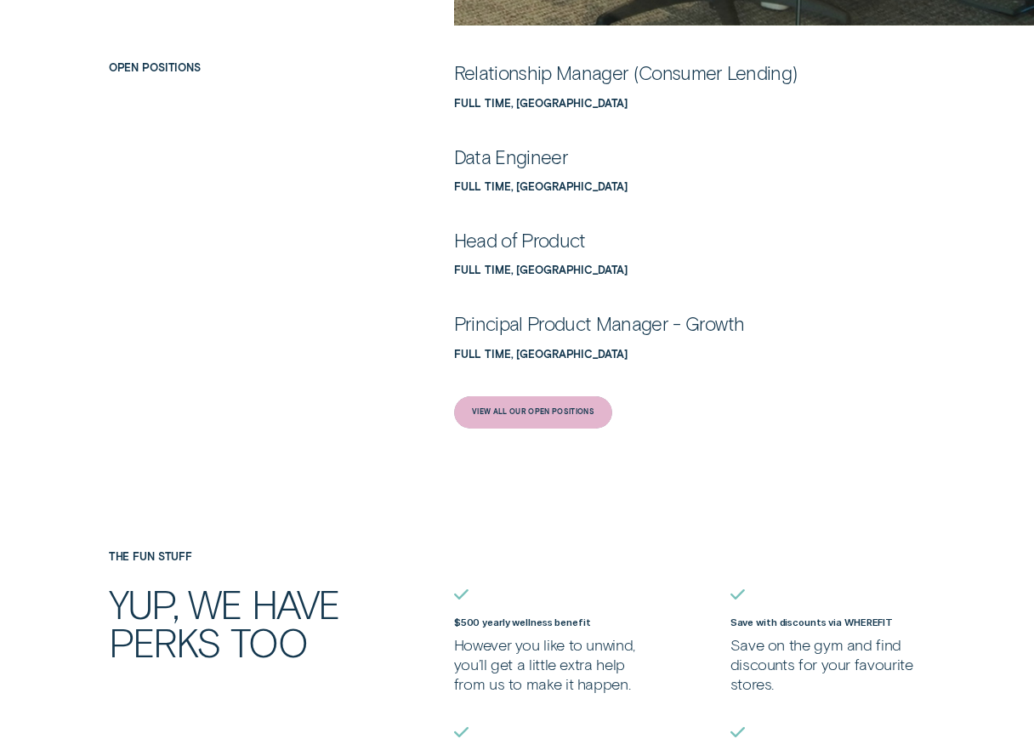
click at [584, 419] on div "View All Our Open Positions" at bounding box center [533, 412] width 158 height 32
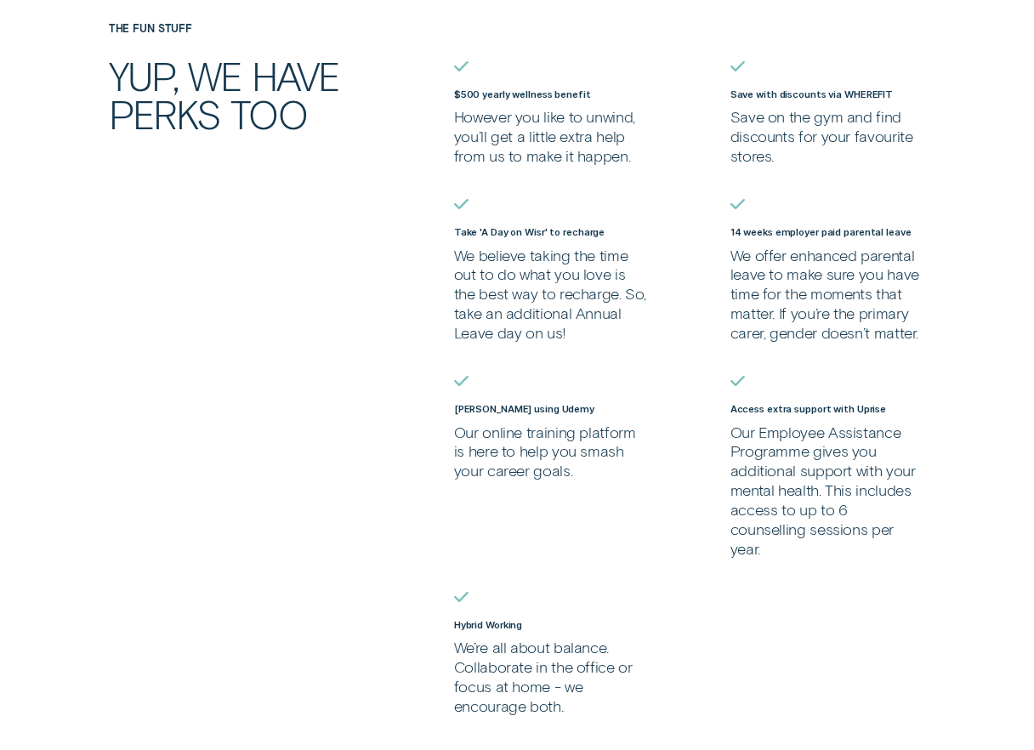
scroll to position [1329, 0]
click at [862, 292] on p "We offer enhanced parental leave to make sure you have time for the moments tha…" at bounding box center [829, 295] width 196 height 97
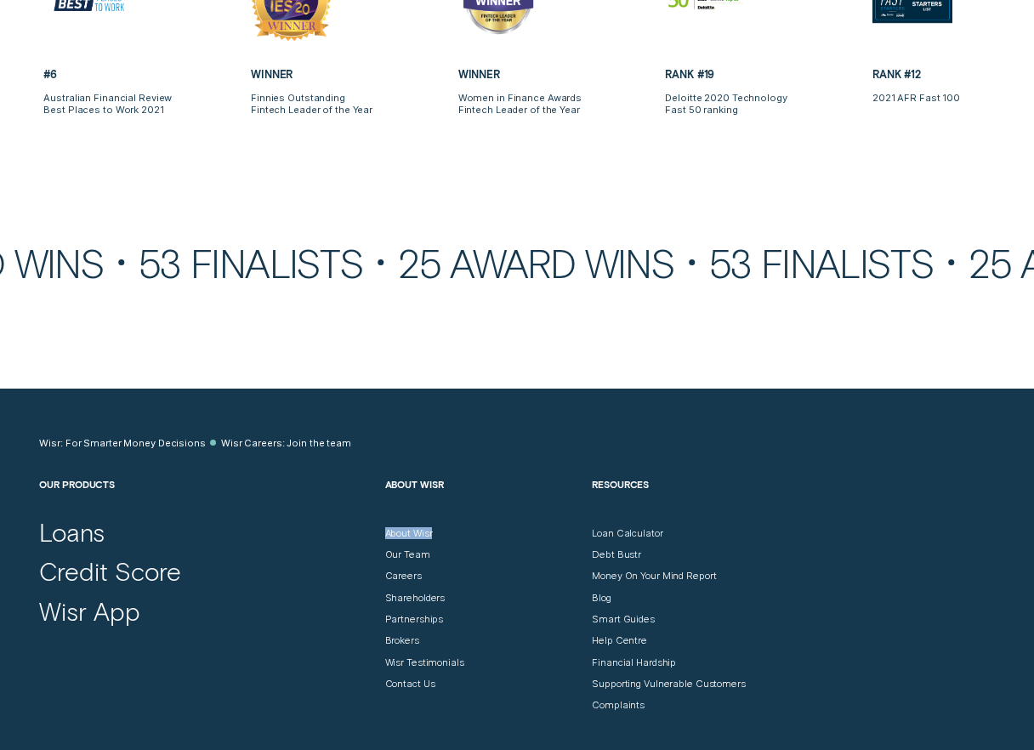
scroll to position [7260, 0]
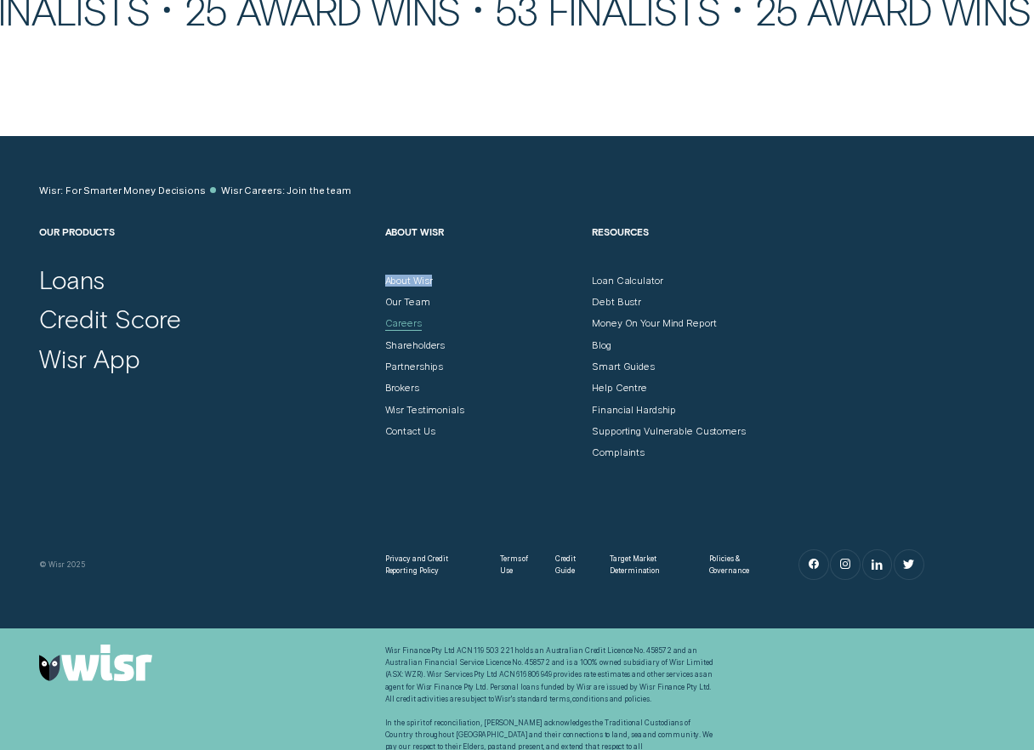
click at [411, 317] on div "Careers" at bounding box center [403, 323] width 37 height 12
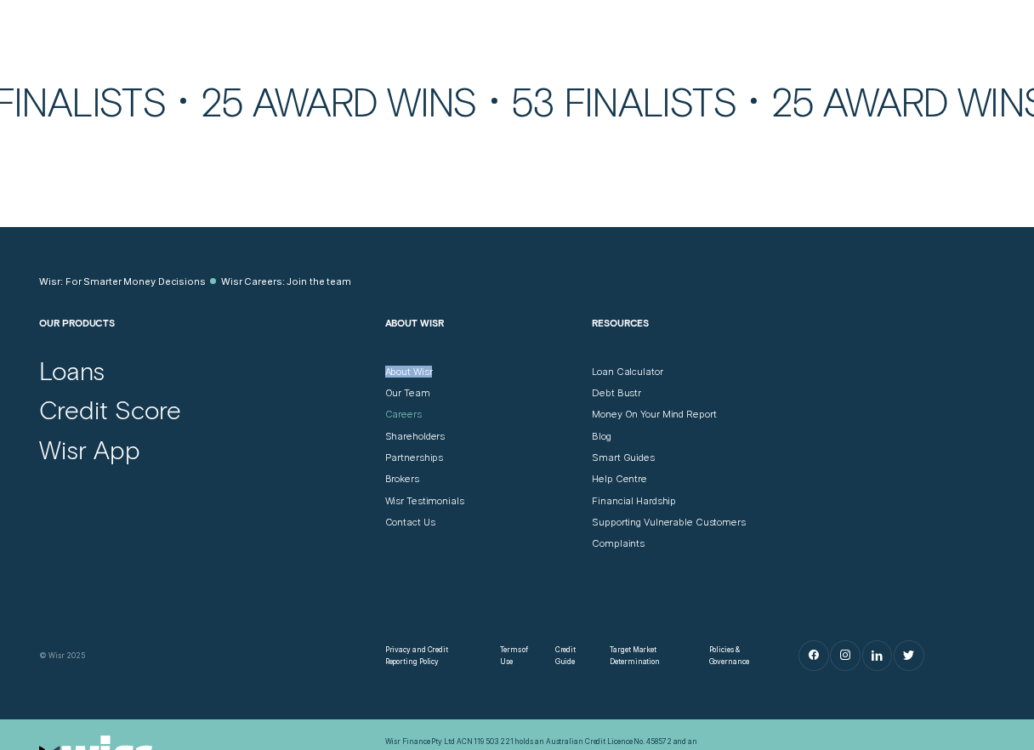
scroll to position [7173, 0]
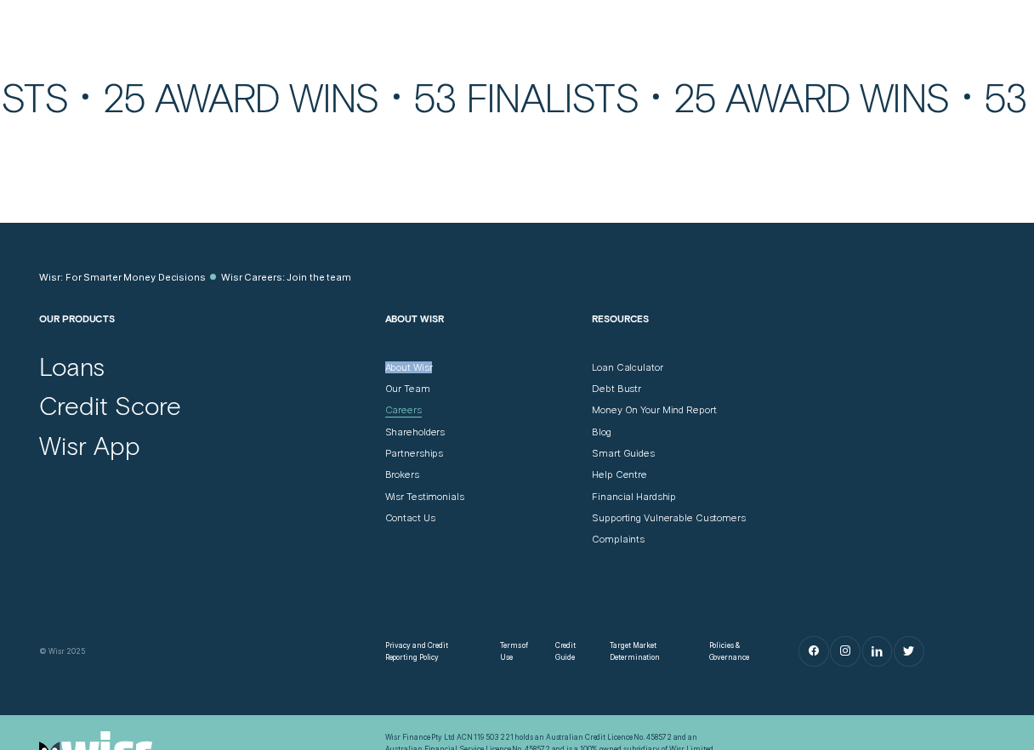
click at [397, 404] on div "Careers" at bounding box center [403, 410] width 37 height 12
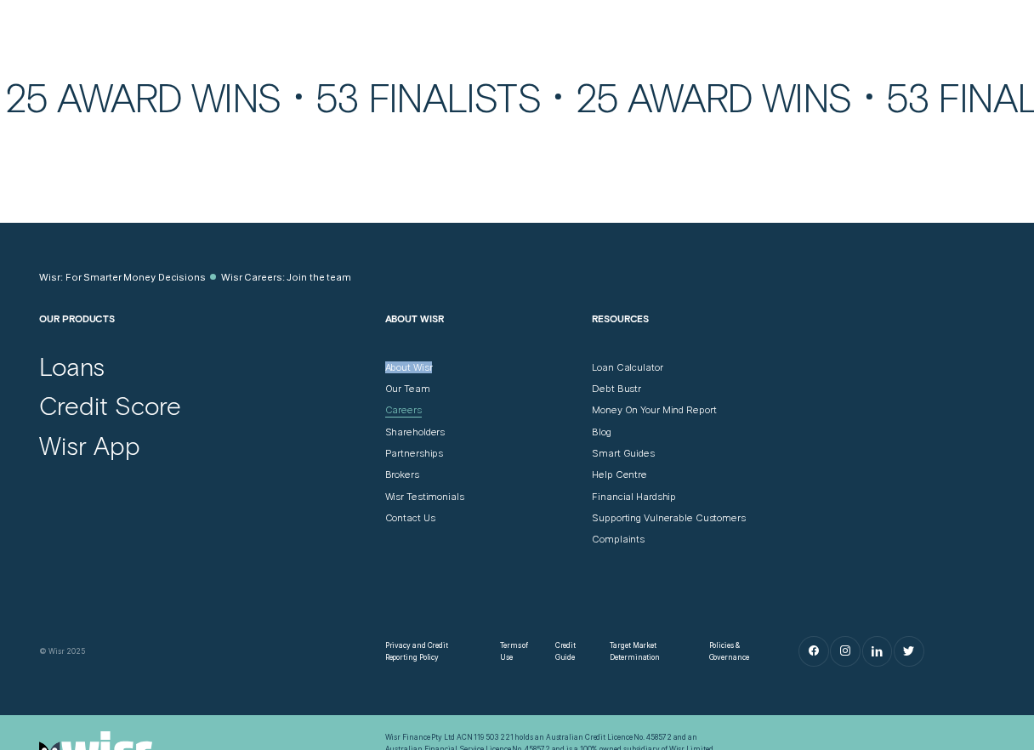
click at [397, 404] on div "Careers" at bounding box center [403, 410] width 37 height 12
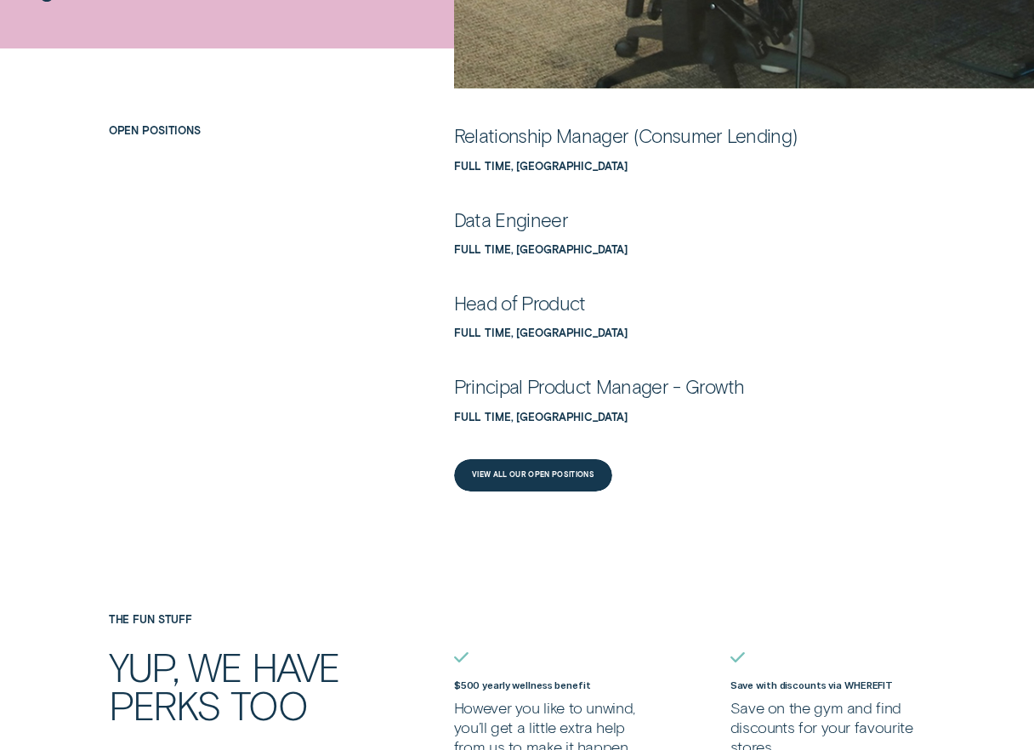
scroll to position [755, 0]
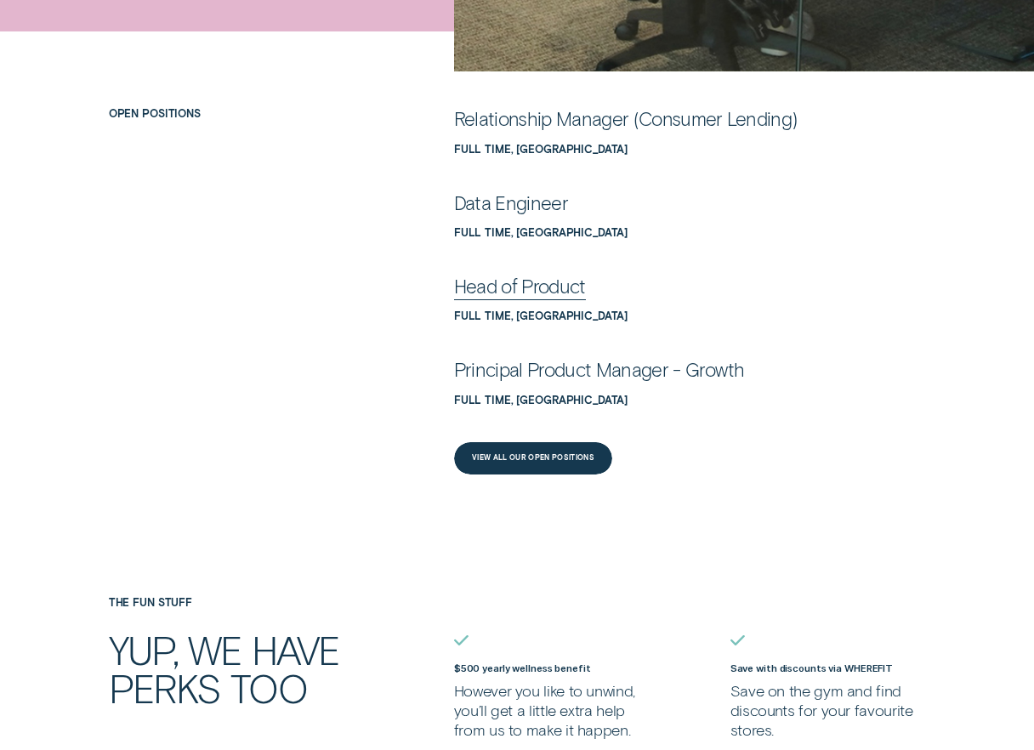
click at [504, 282] on div "Head of Product" at bounding box center [520, 287] width 132 height 25
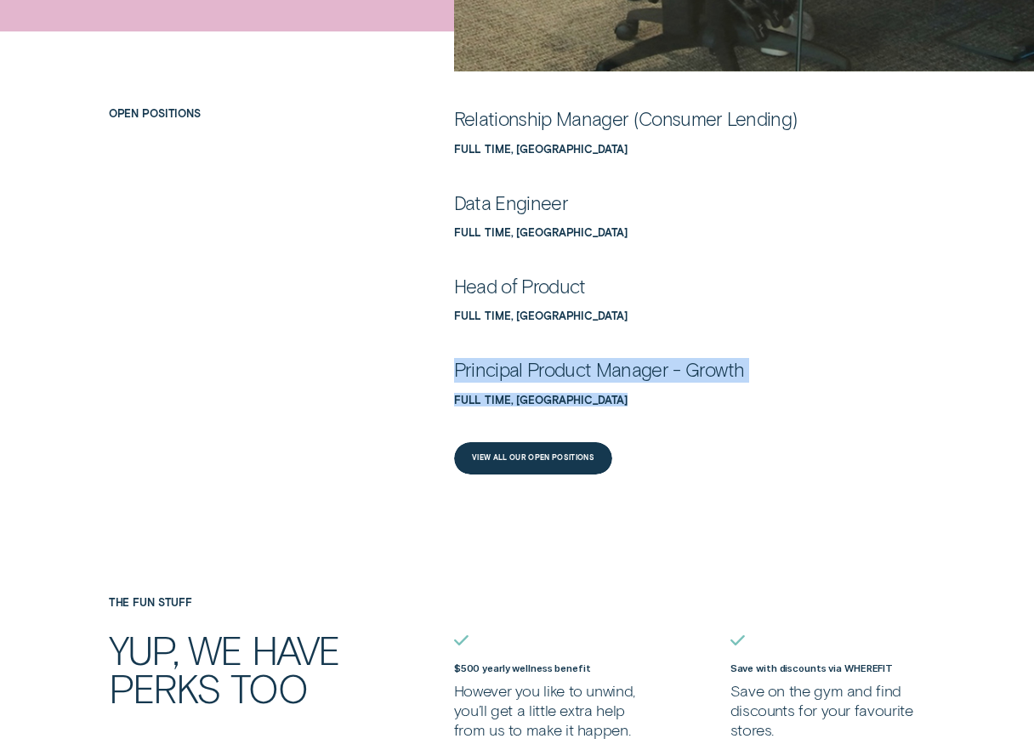
drag, startPoint x: 442, startPoint y: 379, endPoint x: 778, endPoint y: 405, distance: 336.1
click at [778, 405] on div "Open Positions Relationship Manager (Consumer Lending) Full Time, Sydney Data E…" at bounding box center [516, 297] width 967 height 381
copy link "Principal Product Manager - Growth Full Time, Sydney"
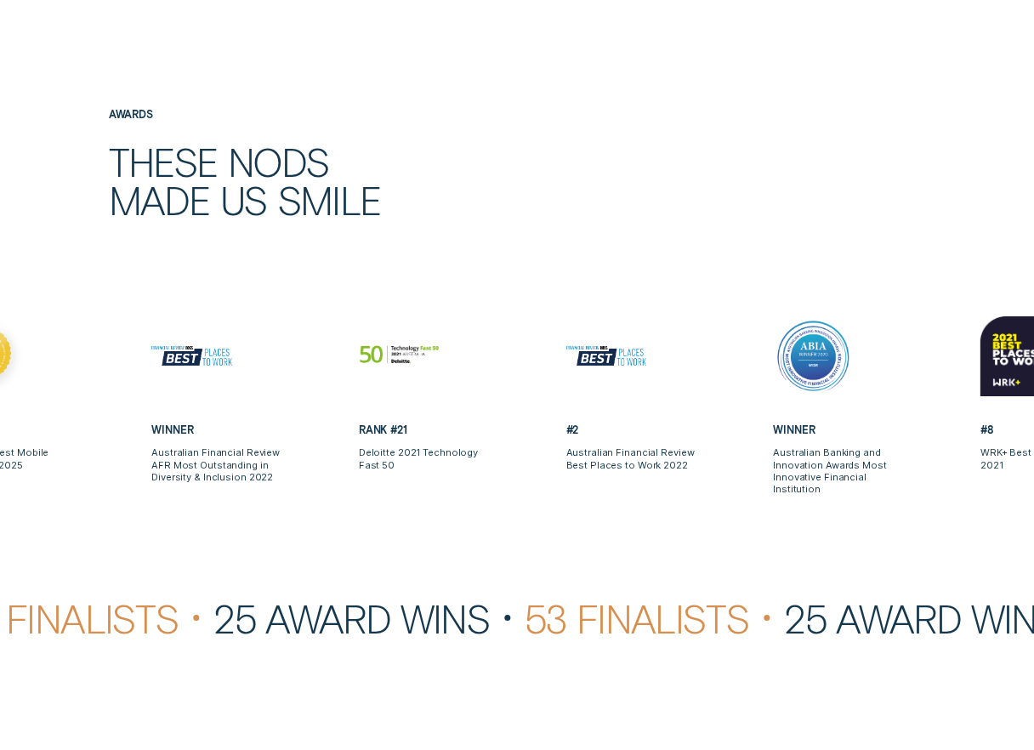
scroll to position [2760, 0]
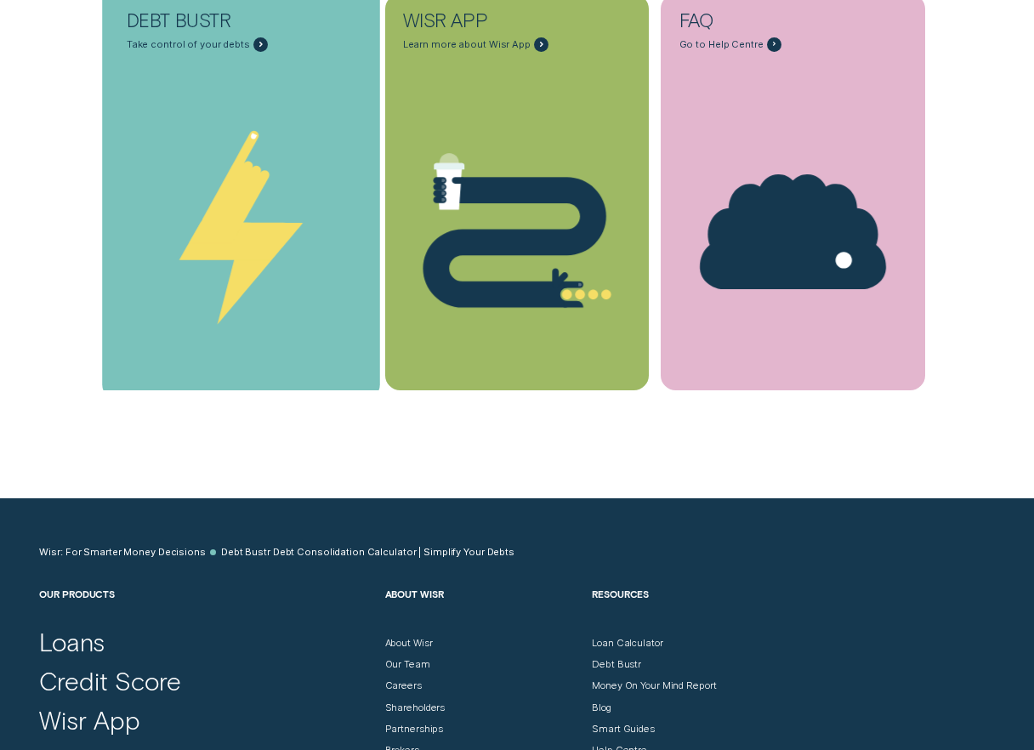
scroll to position [4467, 0]
